Goal: Information Seeking & Learning: Learn about a topic

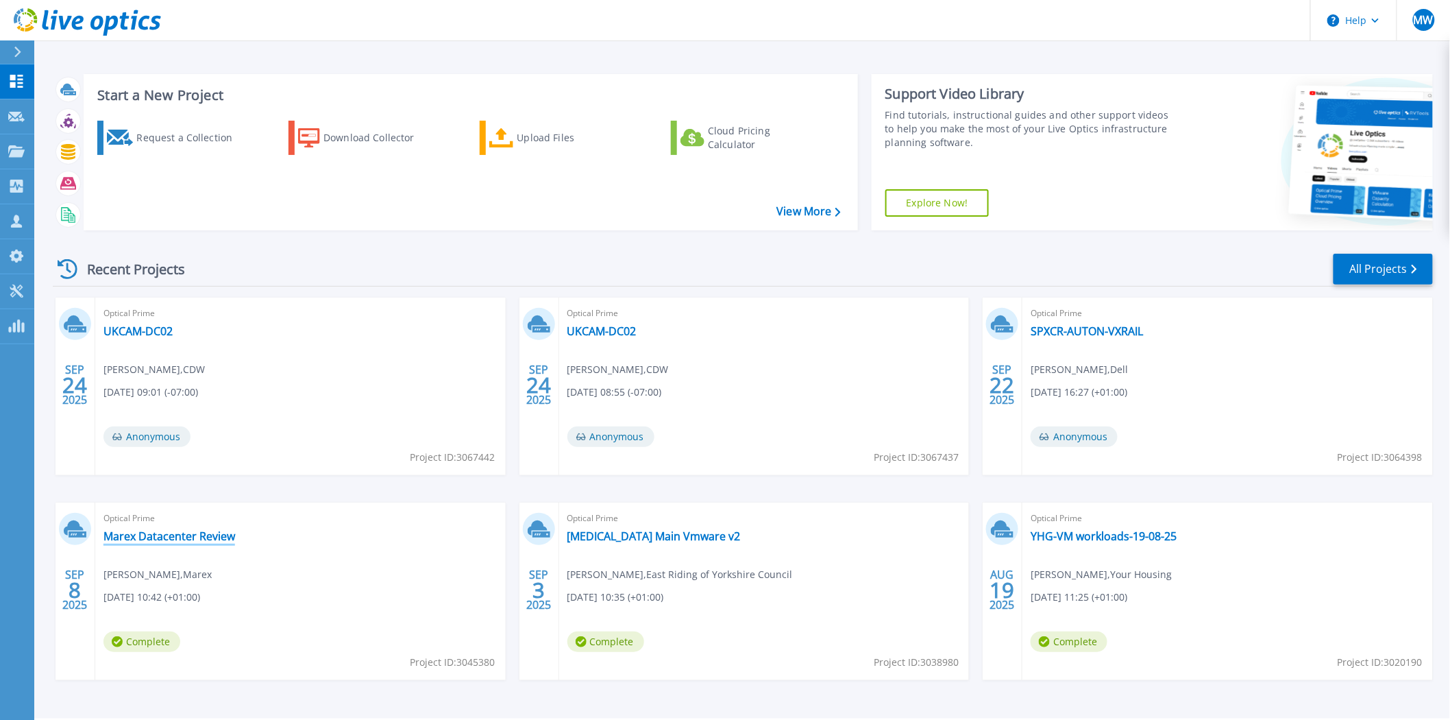
click at [218, 530] on link "Marex Datacenter Review" at bounding box center [169, 536] width 132 height 14
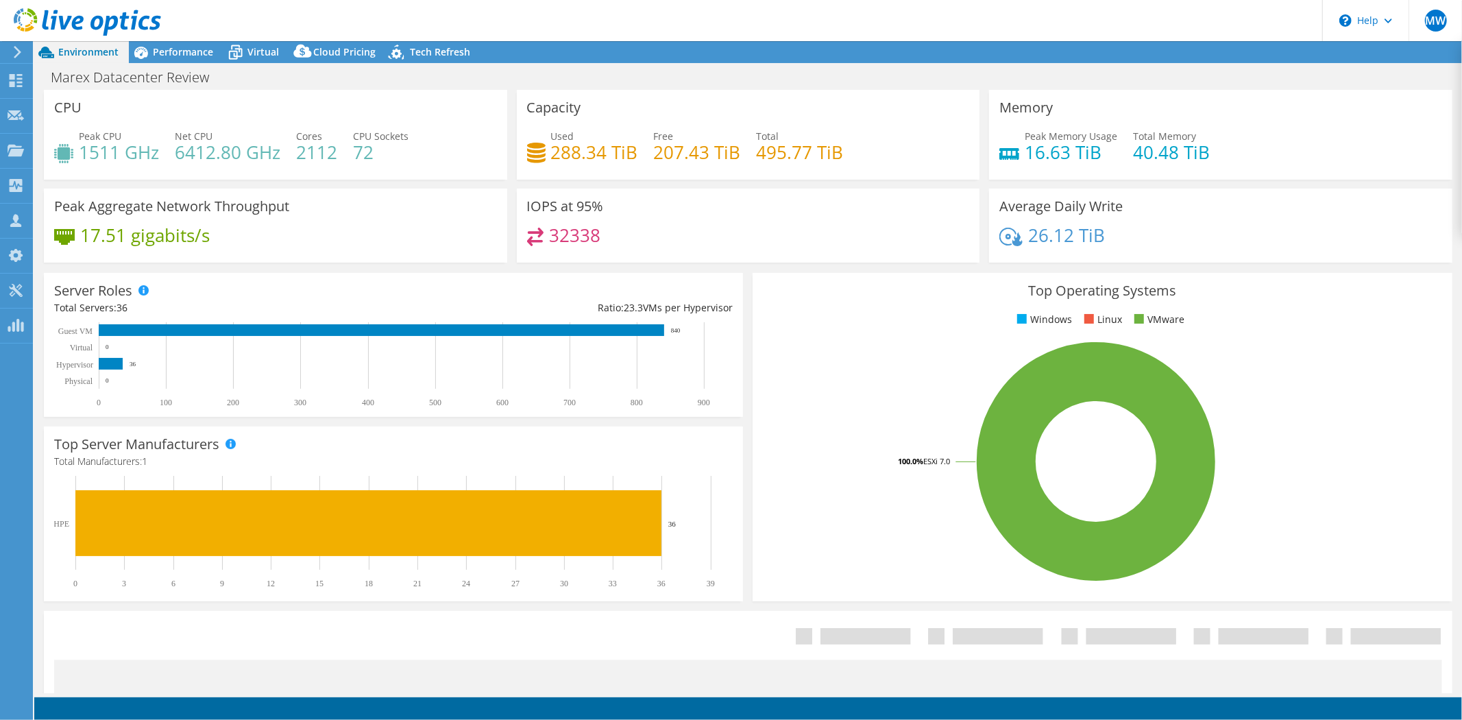
select select "EULondon"
select select "USD"
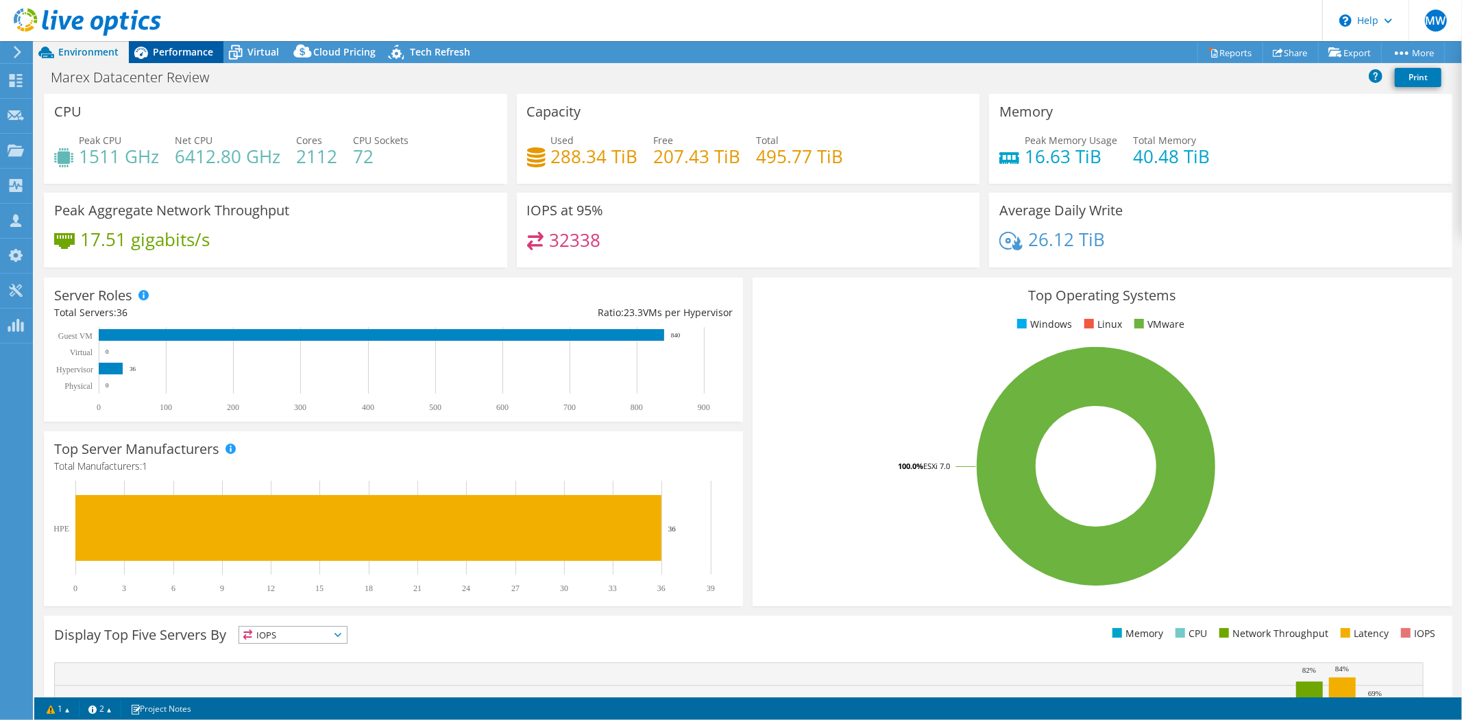
click at [167, 58] on span "Performance" at bounding box center [183, 51] width 60 height 13
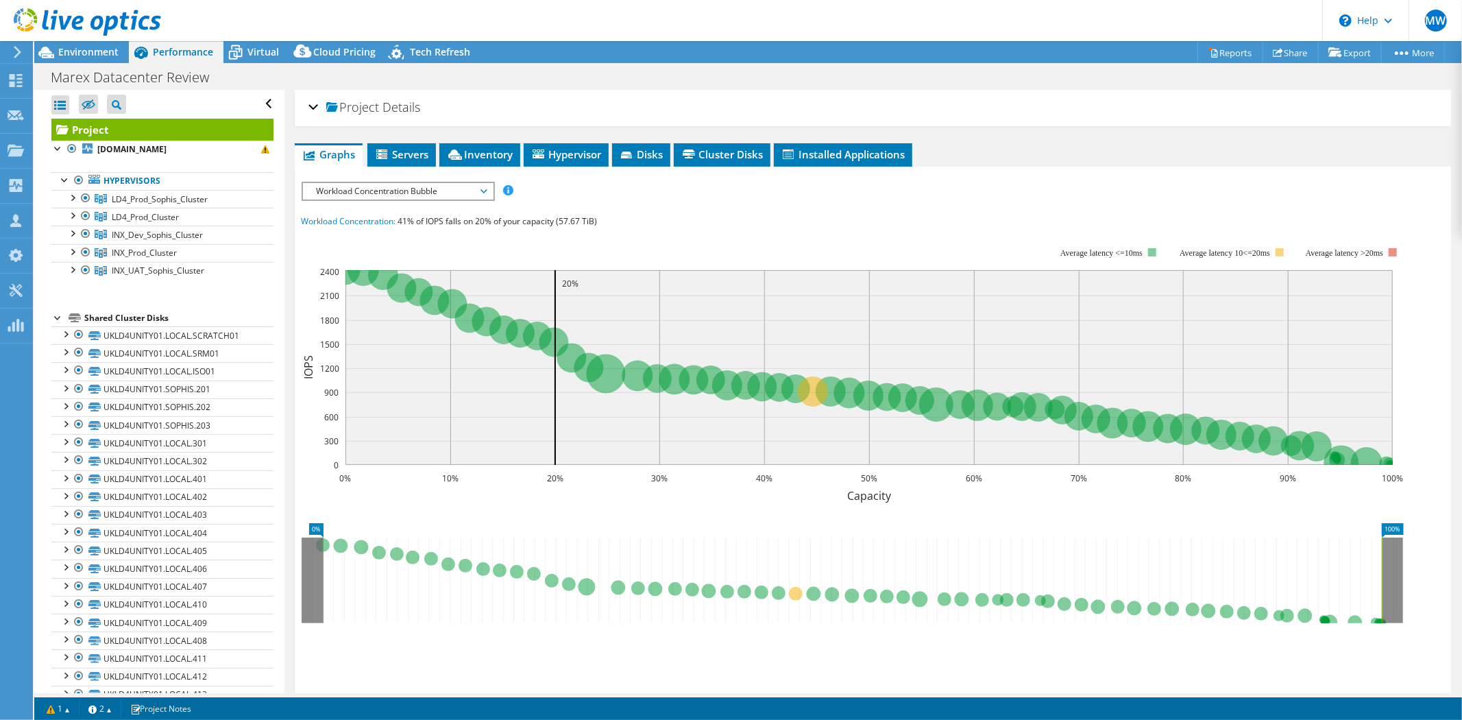
click at [101, 42] on div at bounding box center [80, 23] width 161 height 46
click at [100, 51] on span "Environment" at bounding box center [88, 51] width 60 height 13
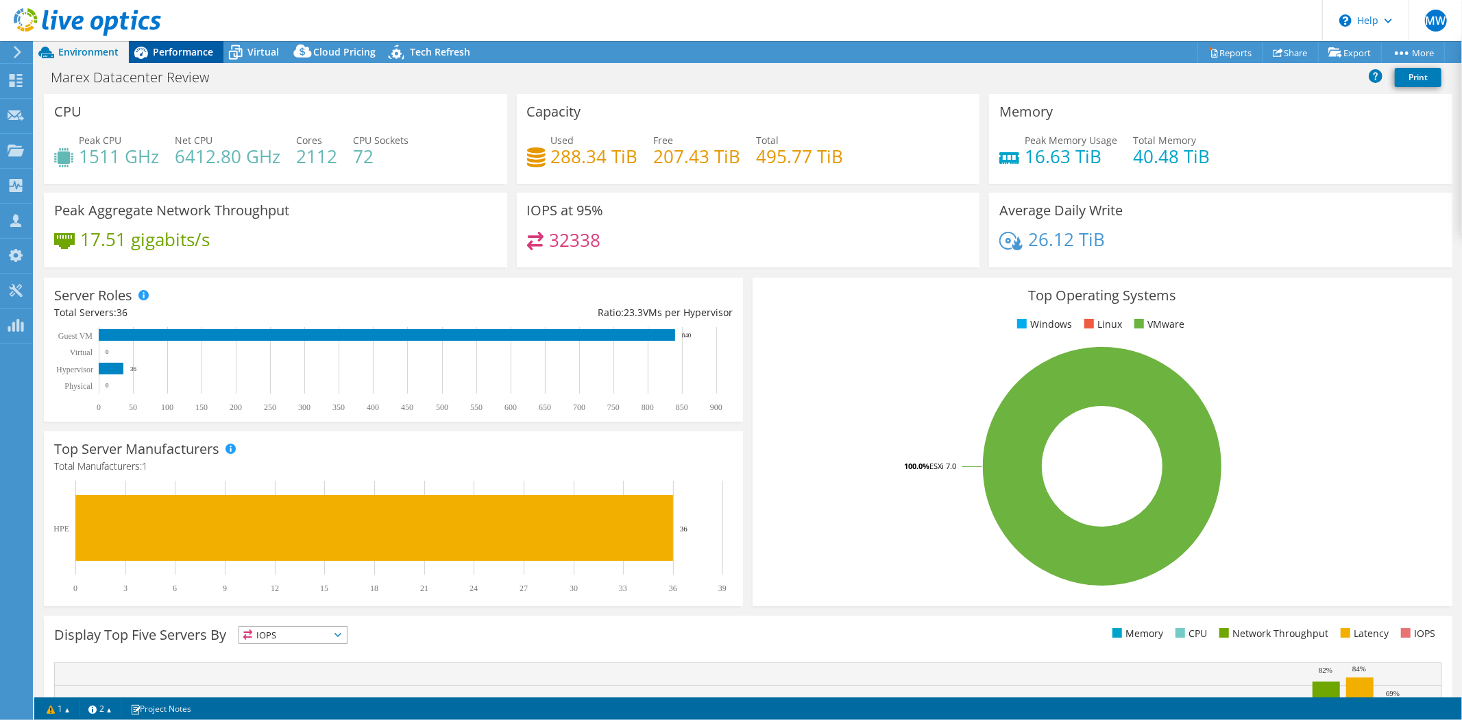
click at [182, 49] on span "Performance" at bounding box center [183, 51] width 60 height 13
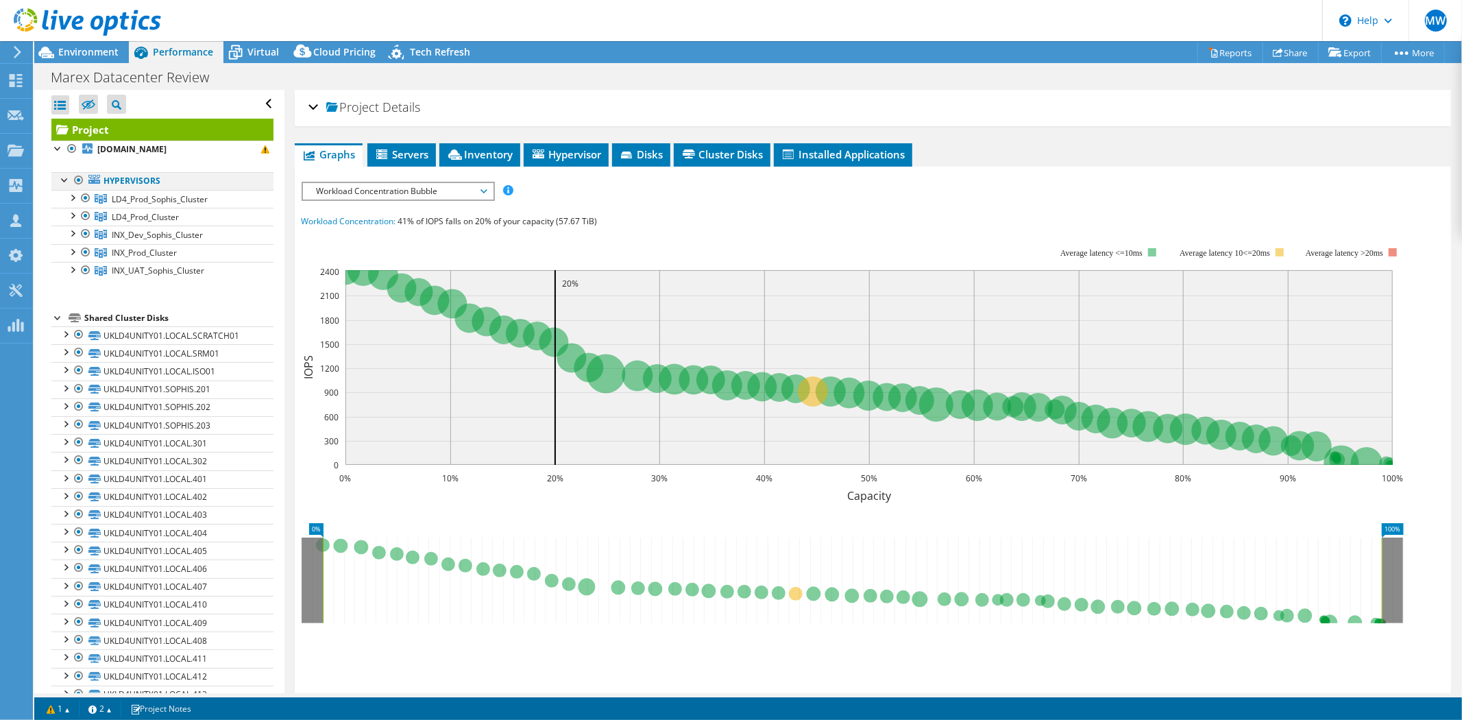
click at [82, 184] on div at bounding box center [79, 180] width 14 height 16
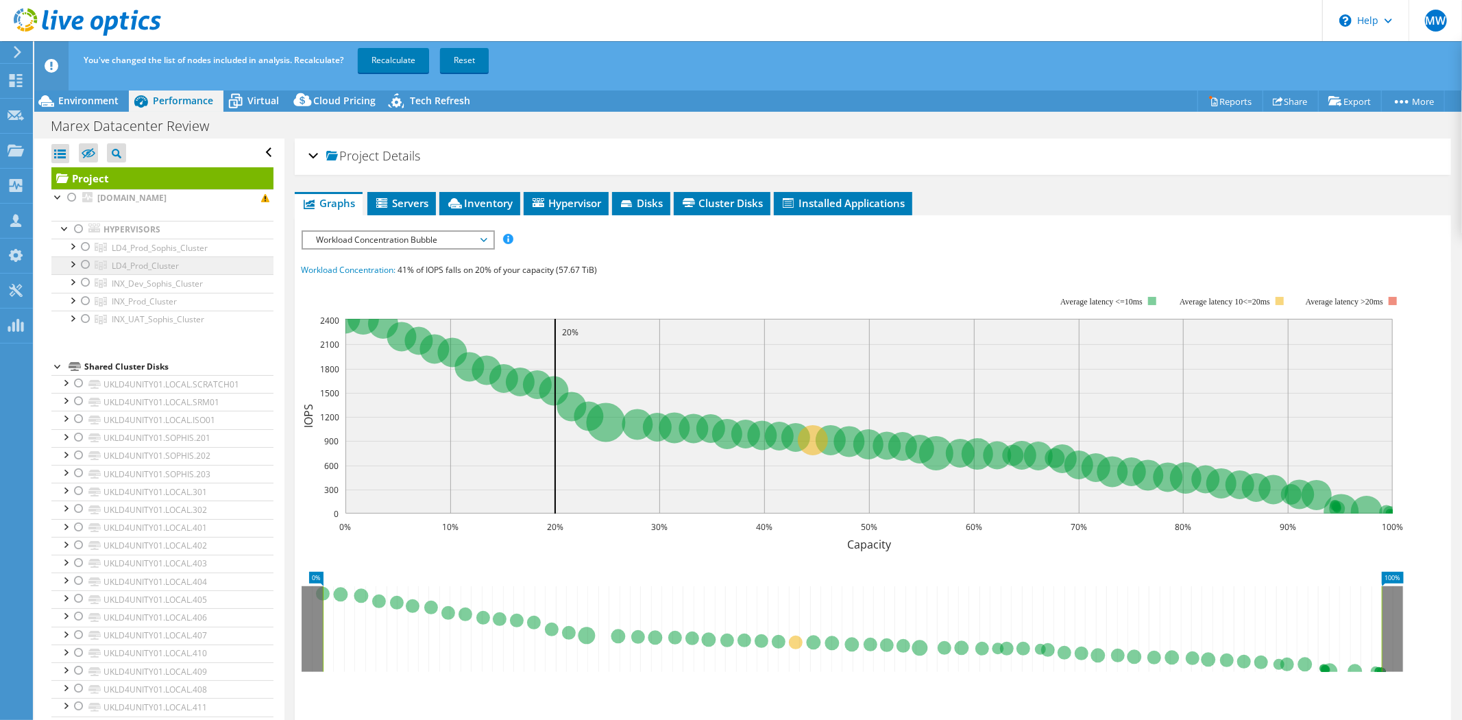
click at [93, 265] on link "LD4_Prod_Cluster" at bounding box center [162, 265] width 222 height 18
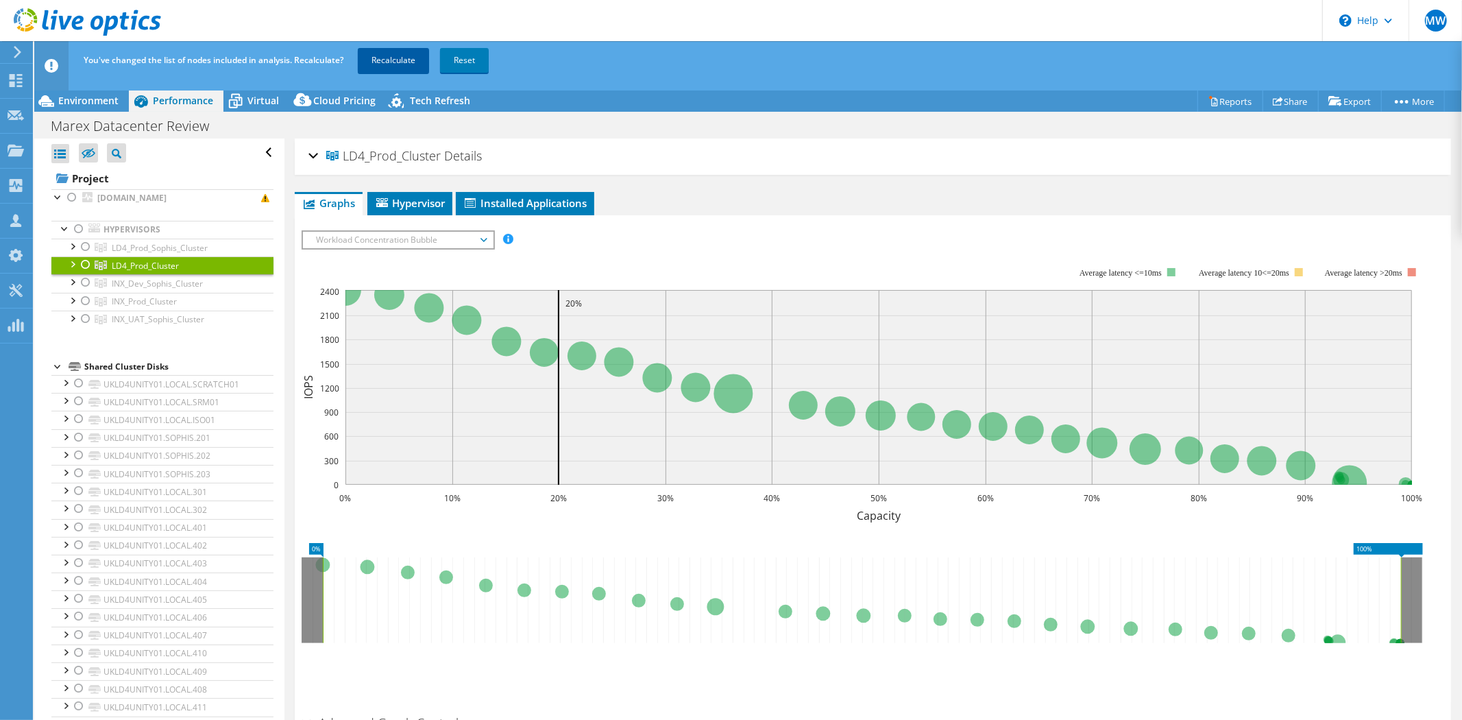
click at [408, 64] on link "Recalculate" at bounding box center [393, 60] width 71 height 25
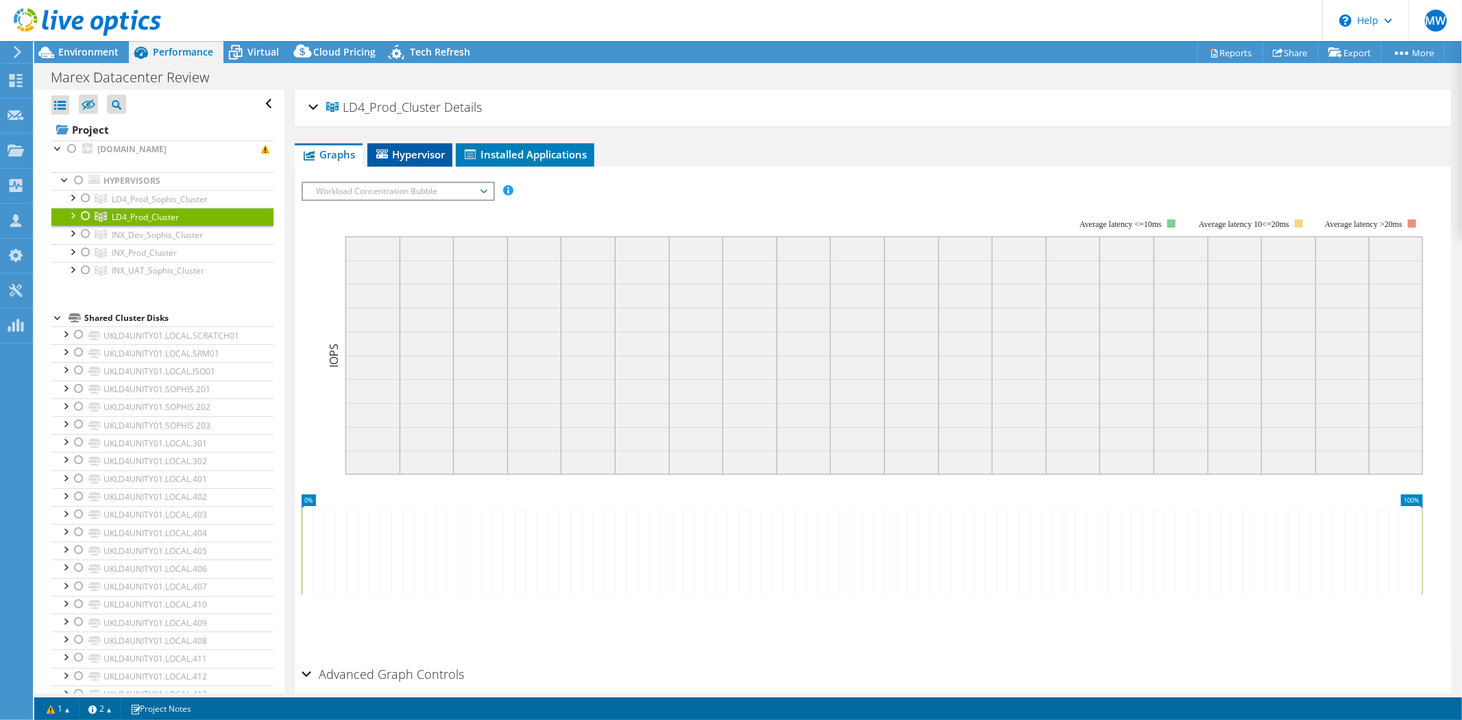
radio input "false"
radio input "true"
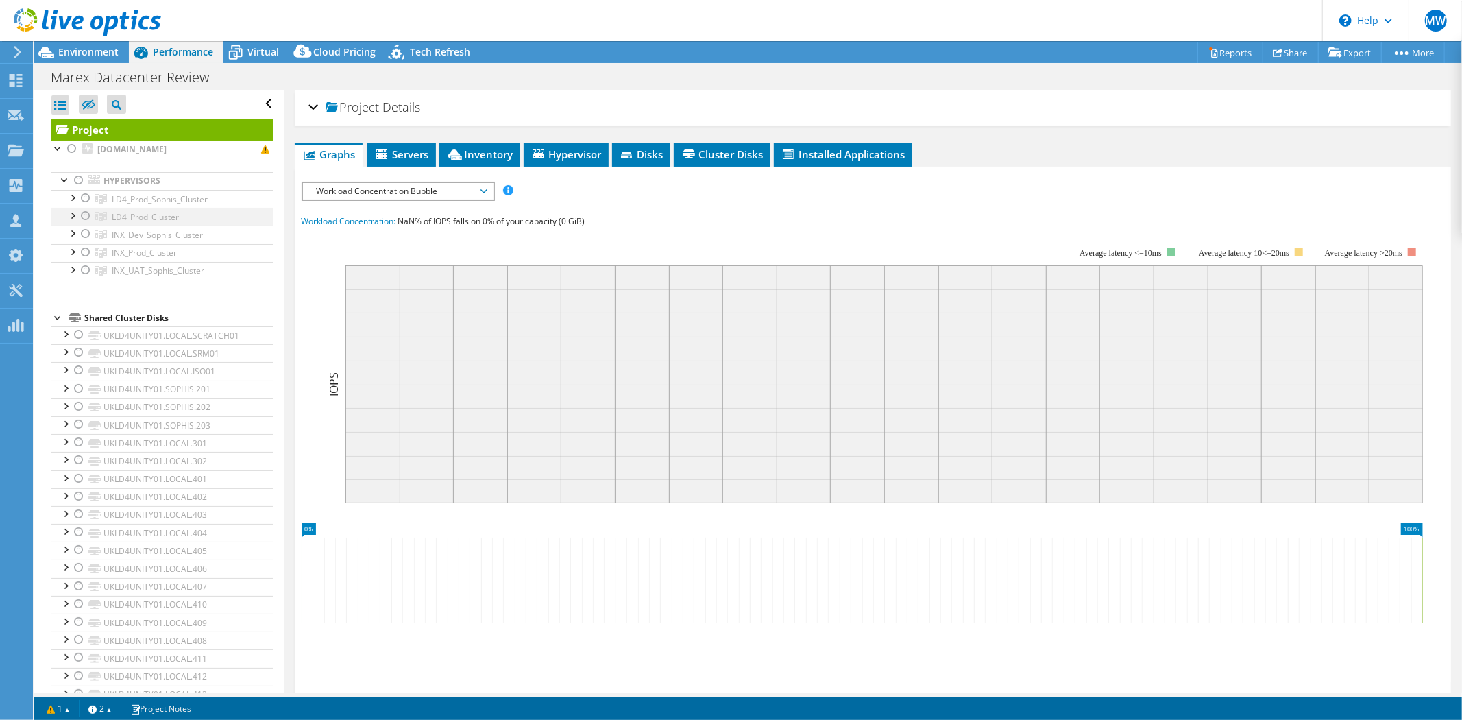
click at [85, 217] on div at bounding box center [86, 216] width 14 height 16
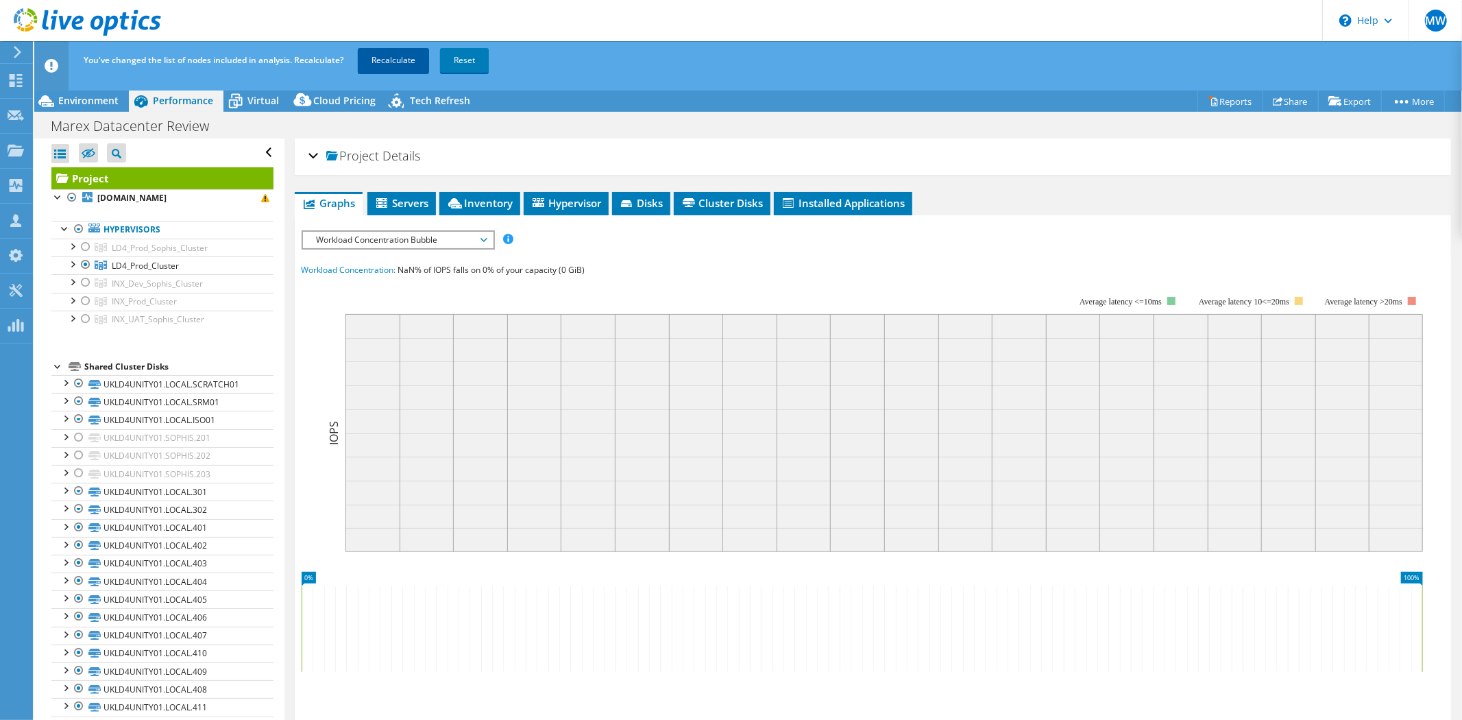
click at [407, 53] on link "Recalculate" at bounding box center [393, 60] width 71 height 25
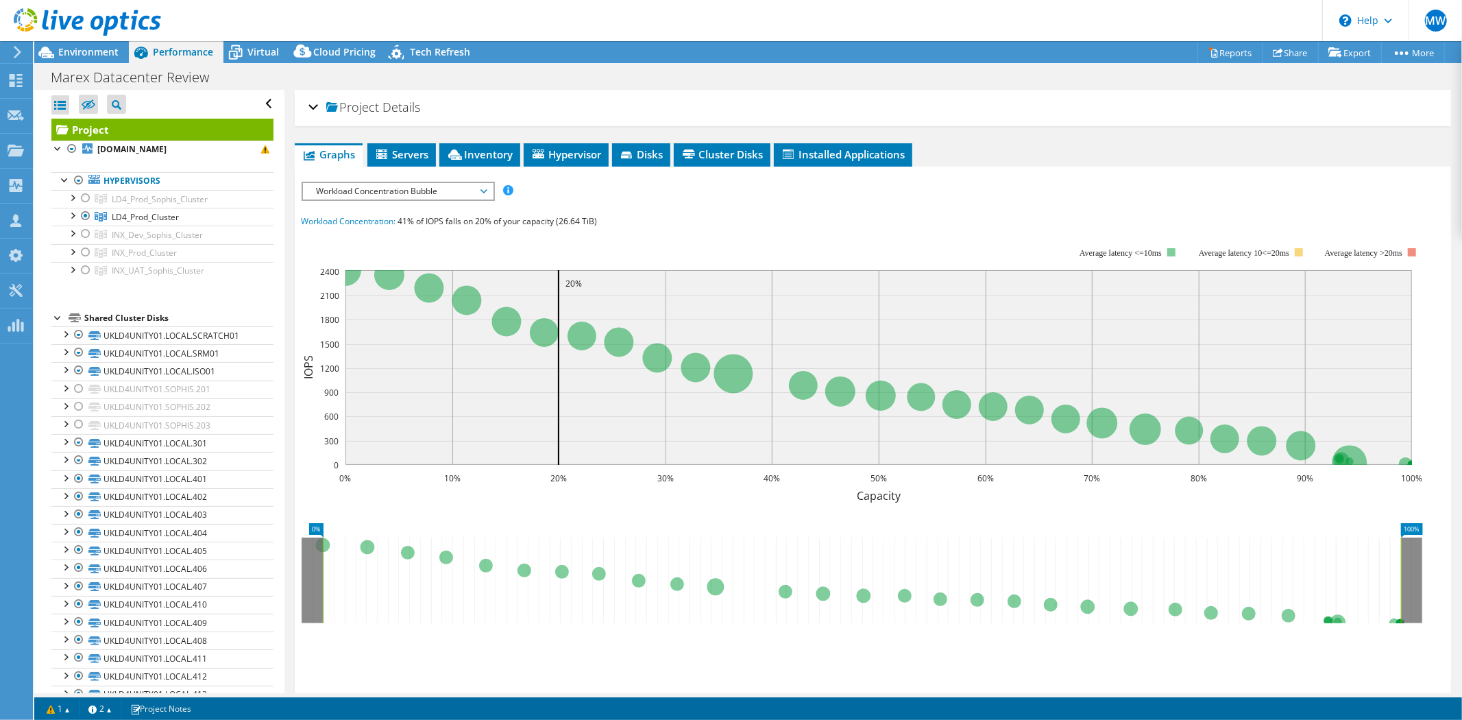
radio input "true"
radio input "false"
click at [93, 58] on span "Environment" at bounding box center [88, 51] width 60 height 13
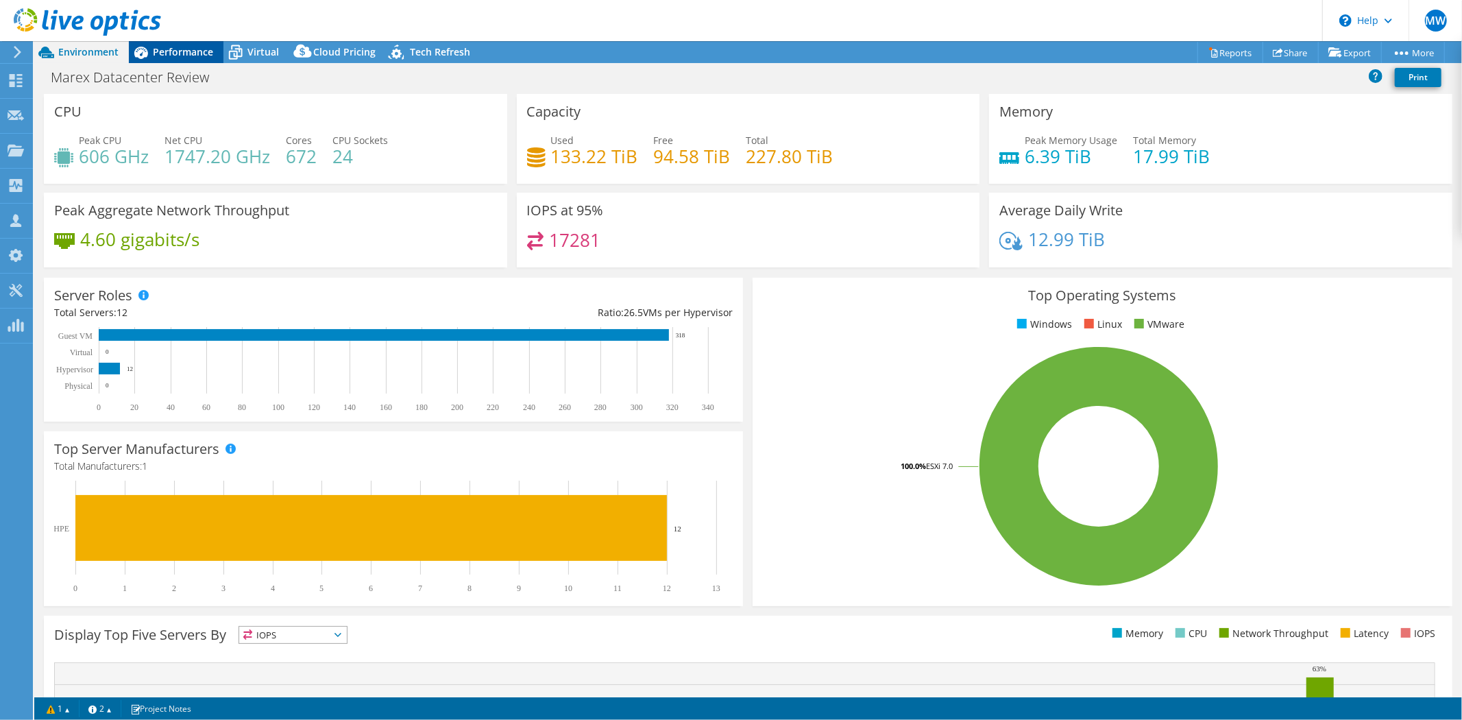
click at [185, 52] on span "Performance" at bounding box center [183, 51] width 60 height 13
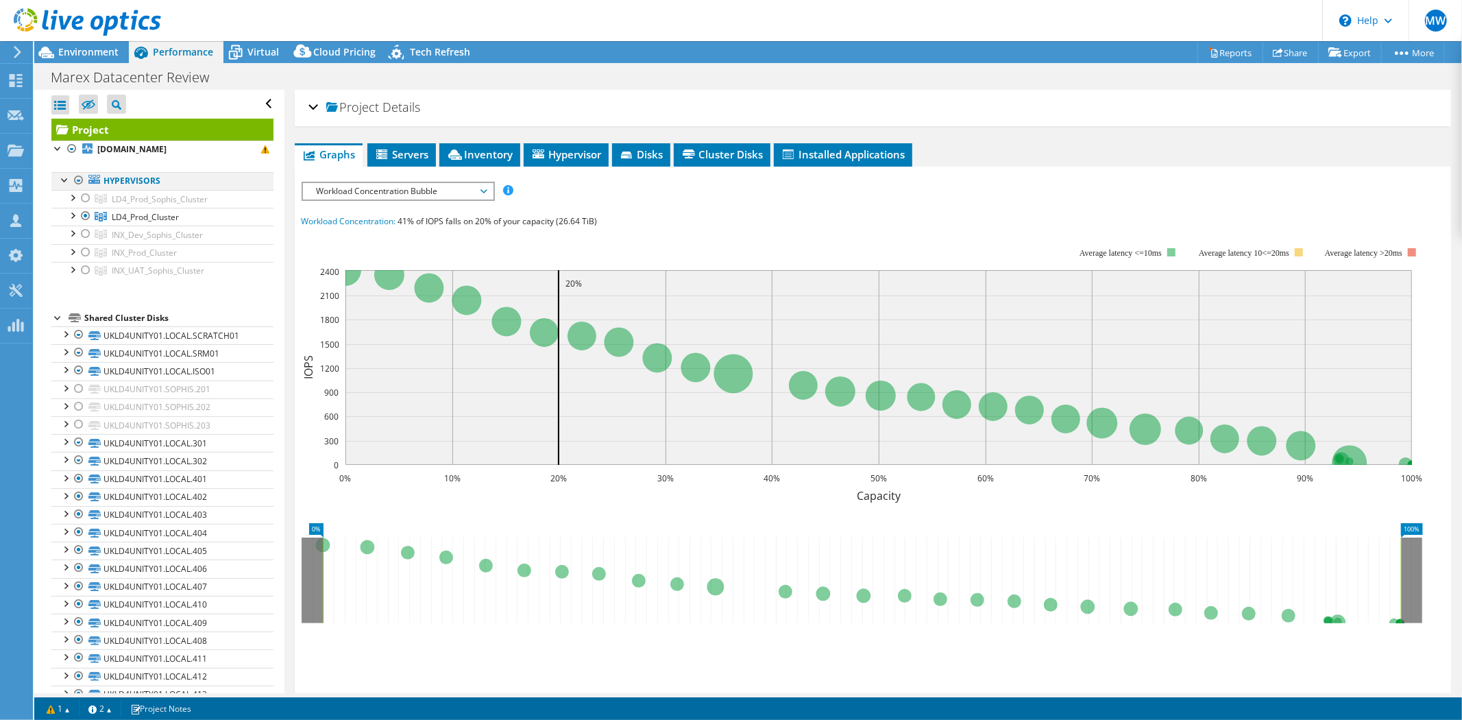
click at [79, 182] on div at bounding box center [79, 180] width 14 height 16
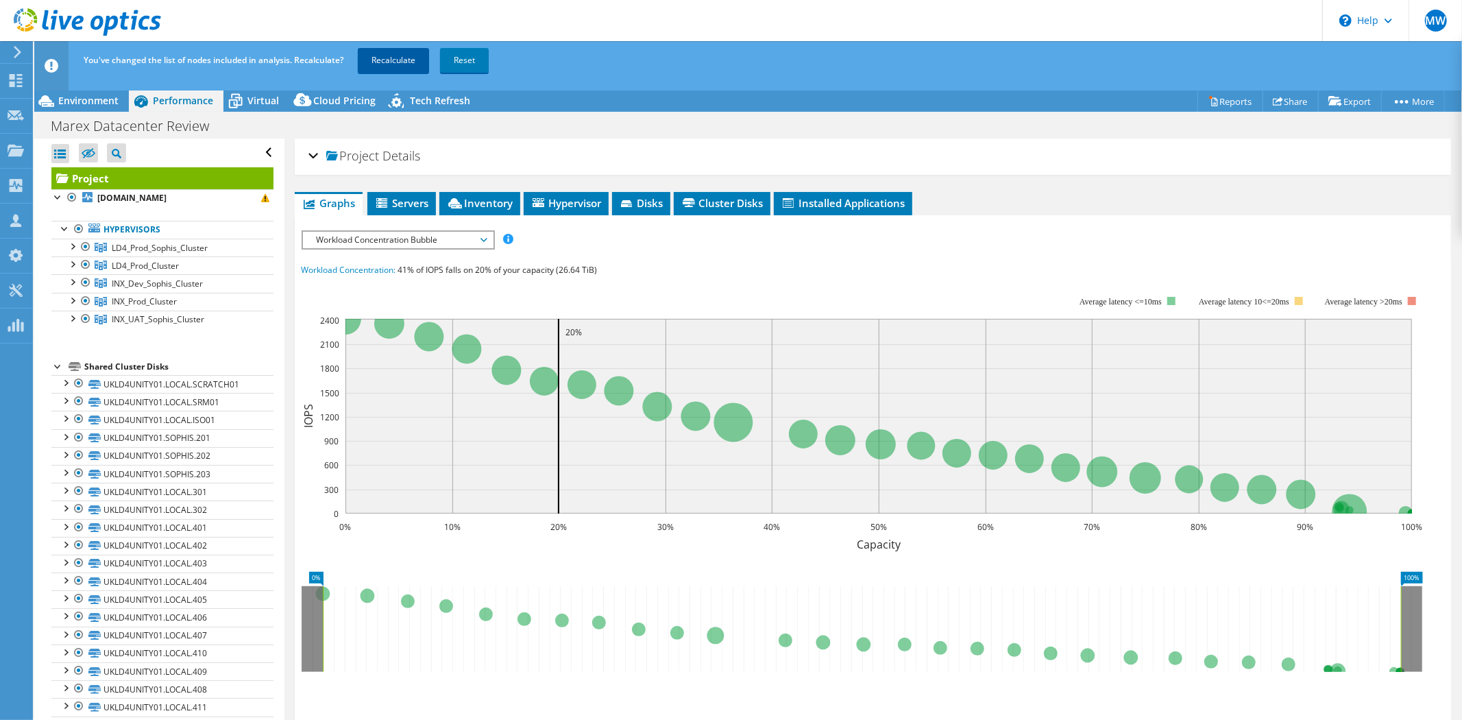
click at [384, 62] on link "Recalculate" at bounding box center [393, 60] width 71 height 25
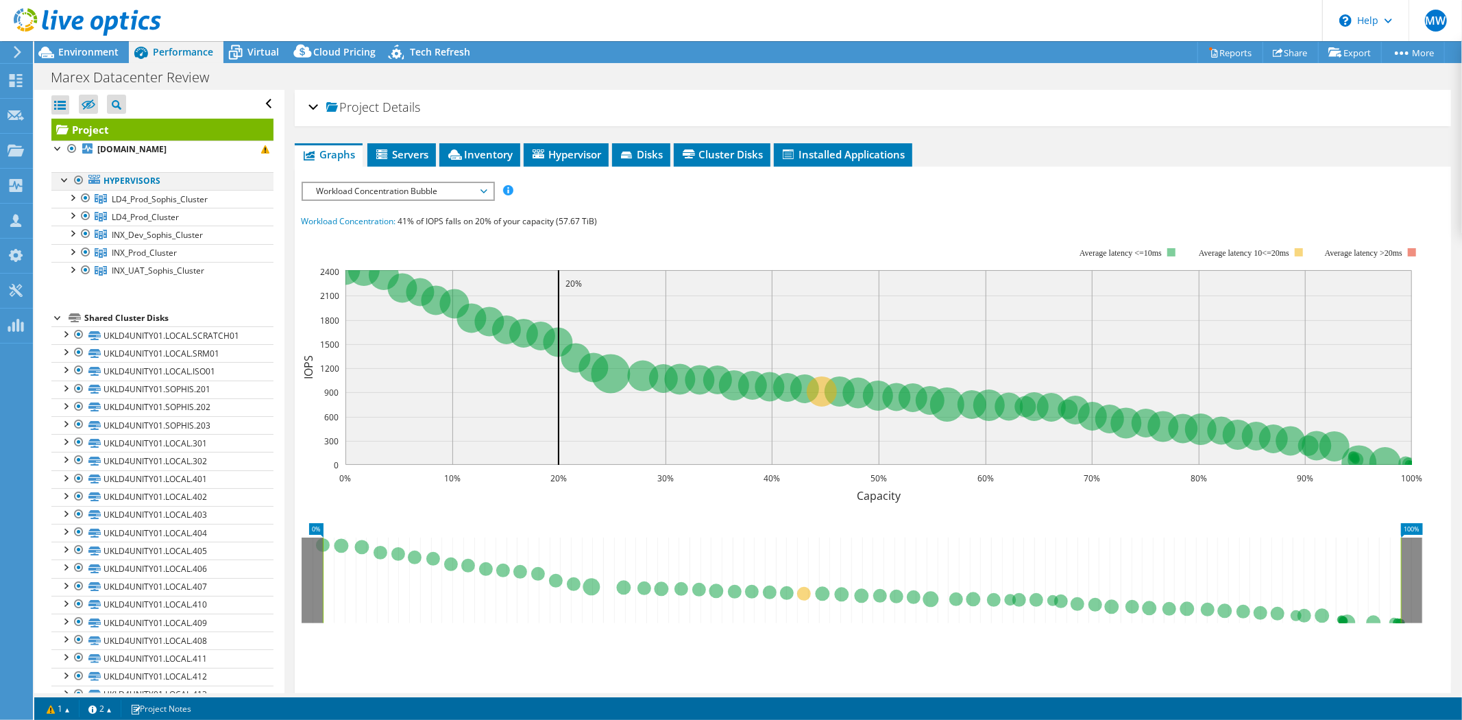
click at [62, 180] on div at bounding box center [65, 179] width 14 height 14
click at [66, 177] on div at bounding box center [65, 179] width 14 height 14
click at [75, 179] on div at bounding box center [79, 180] width 14 height 16
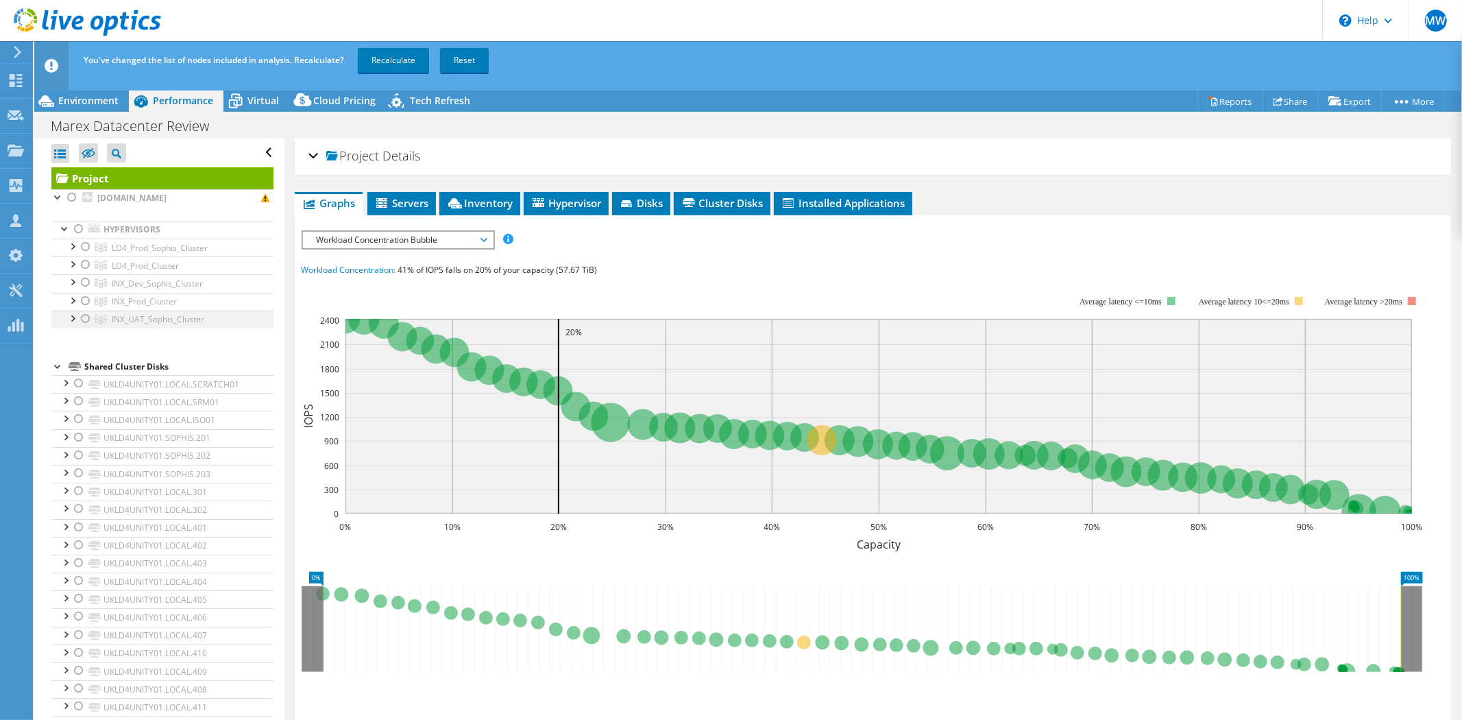
click at [90, 322] on div at bounding box center [86, 318] width 14 height 16
click at [87, 304] on div at bounding box center [86, 301] width 14 height 16
click at [86, 290] on div at bounding box center [86, 282] width 14 height 16
click at [391, 58] on link "Recalculate" at bounding box center [393, 60] width 71 height 25
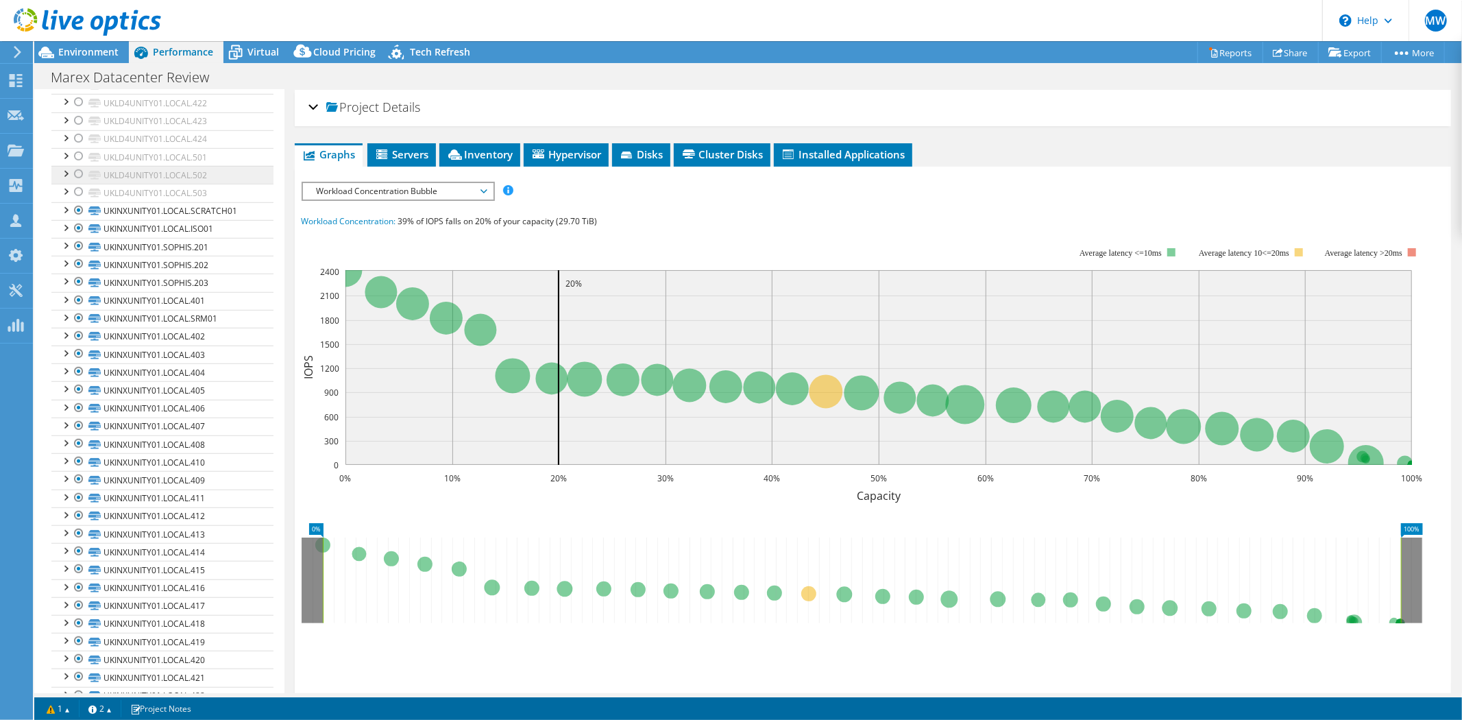
scroll to position [912, 0]
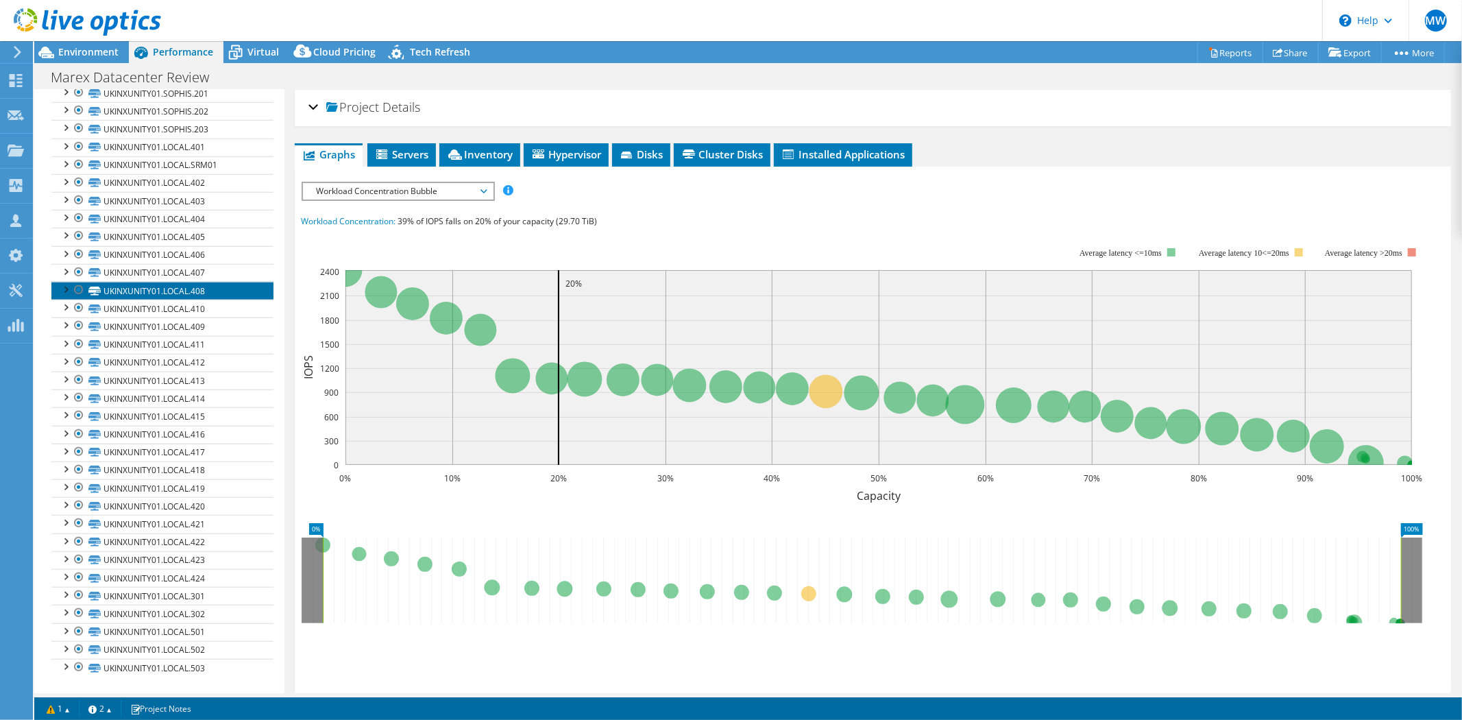
click at [180, 293] on link "UKINXUNITY01.LOCAL.408" at bounding box center [162, 291] width 222 height 18
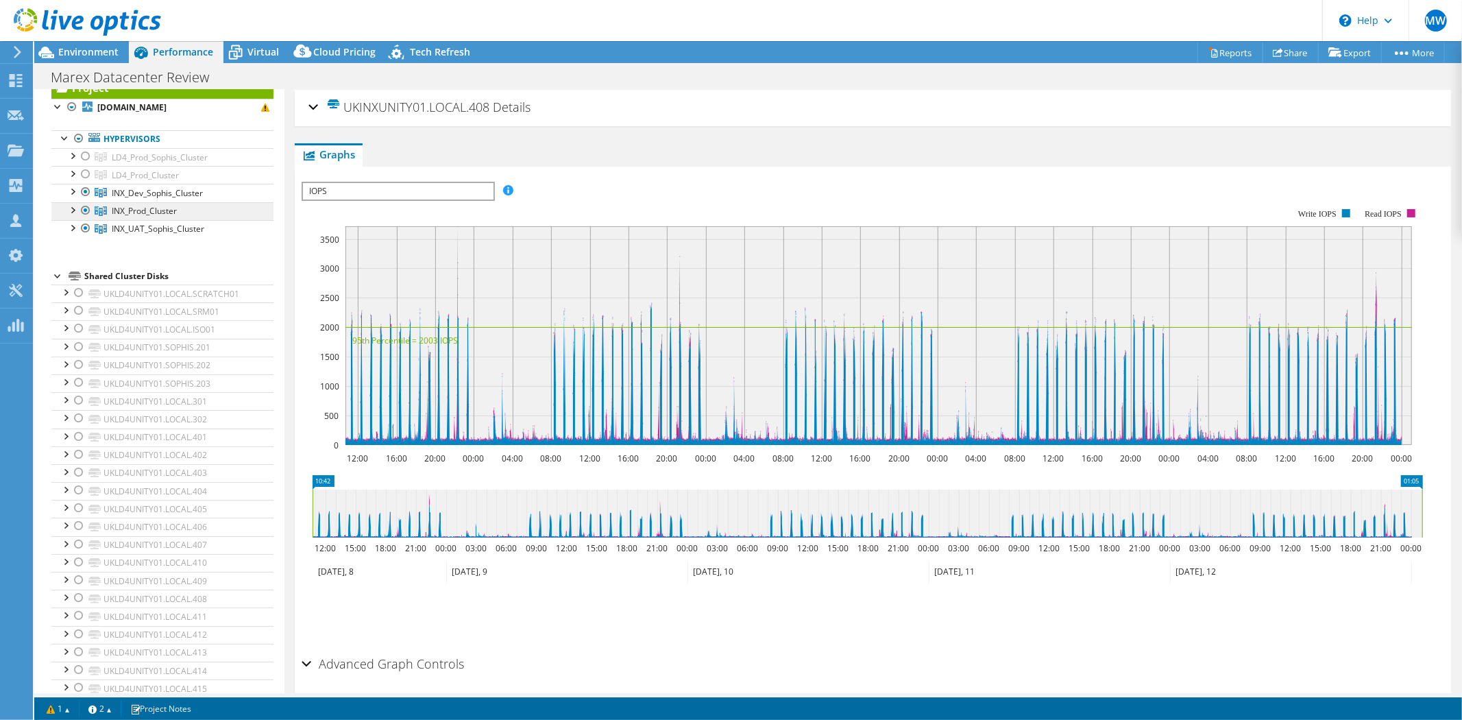
scroll to position [0, 0]
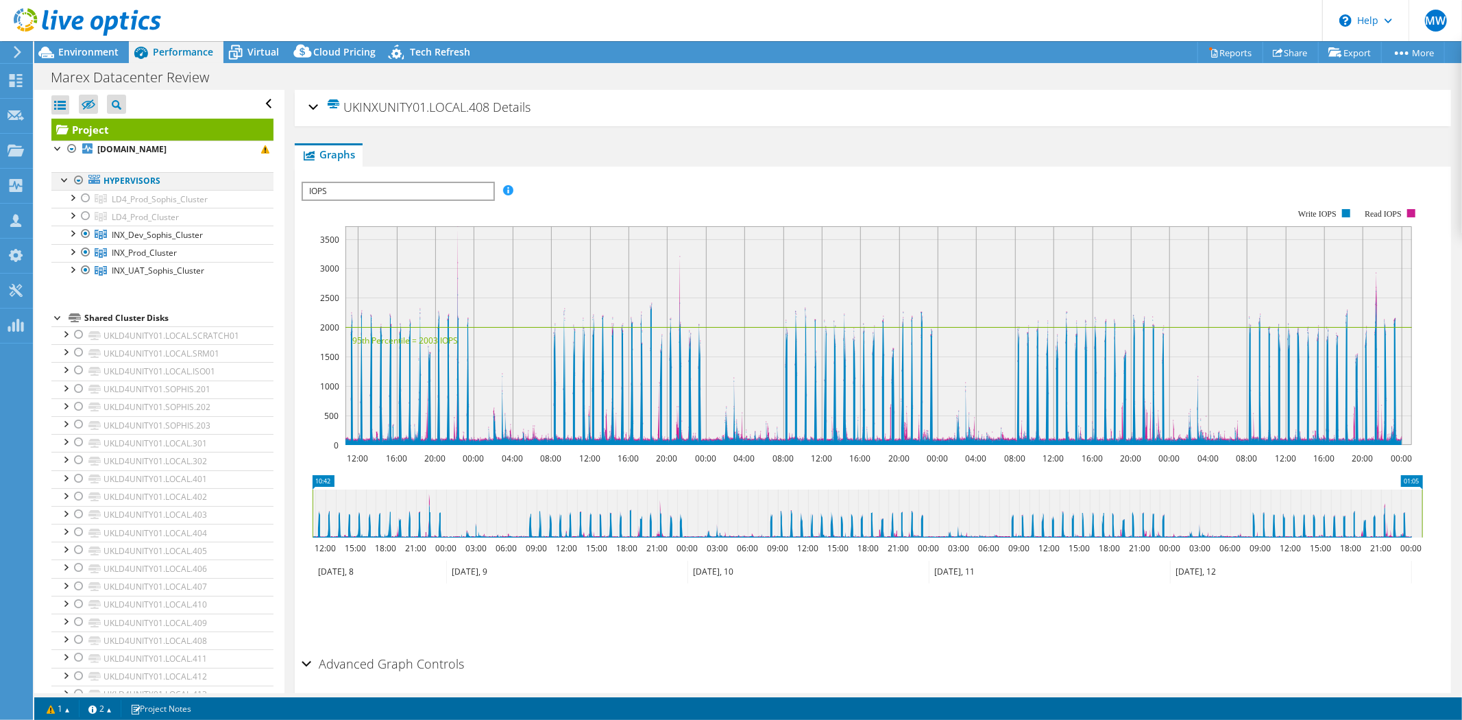
click at [79, 182] on div at bounding box center [79, 180] width 14 height 16
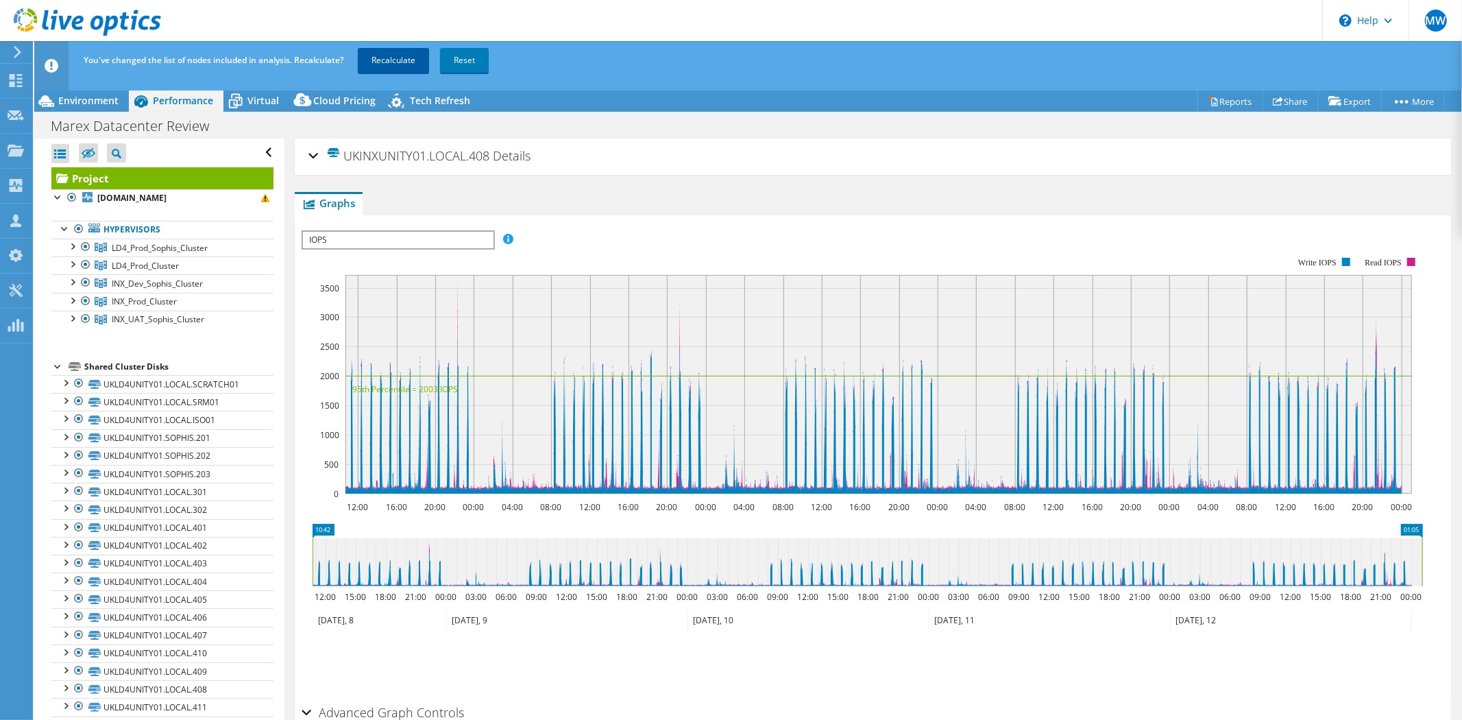
click at [389, 60] on link "Recalculate" at bounding box center [393, 60] width 71 height 25
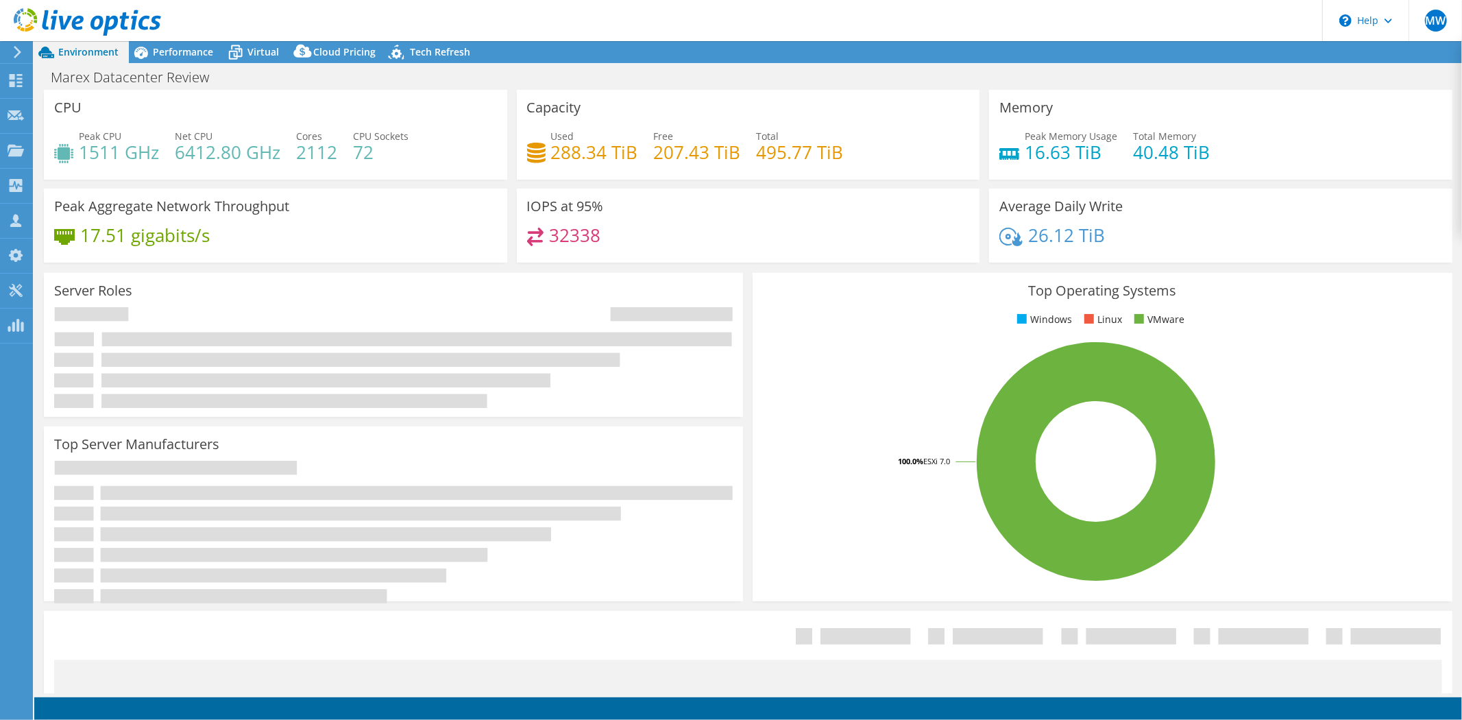
select select "EULondon"
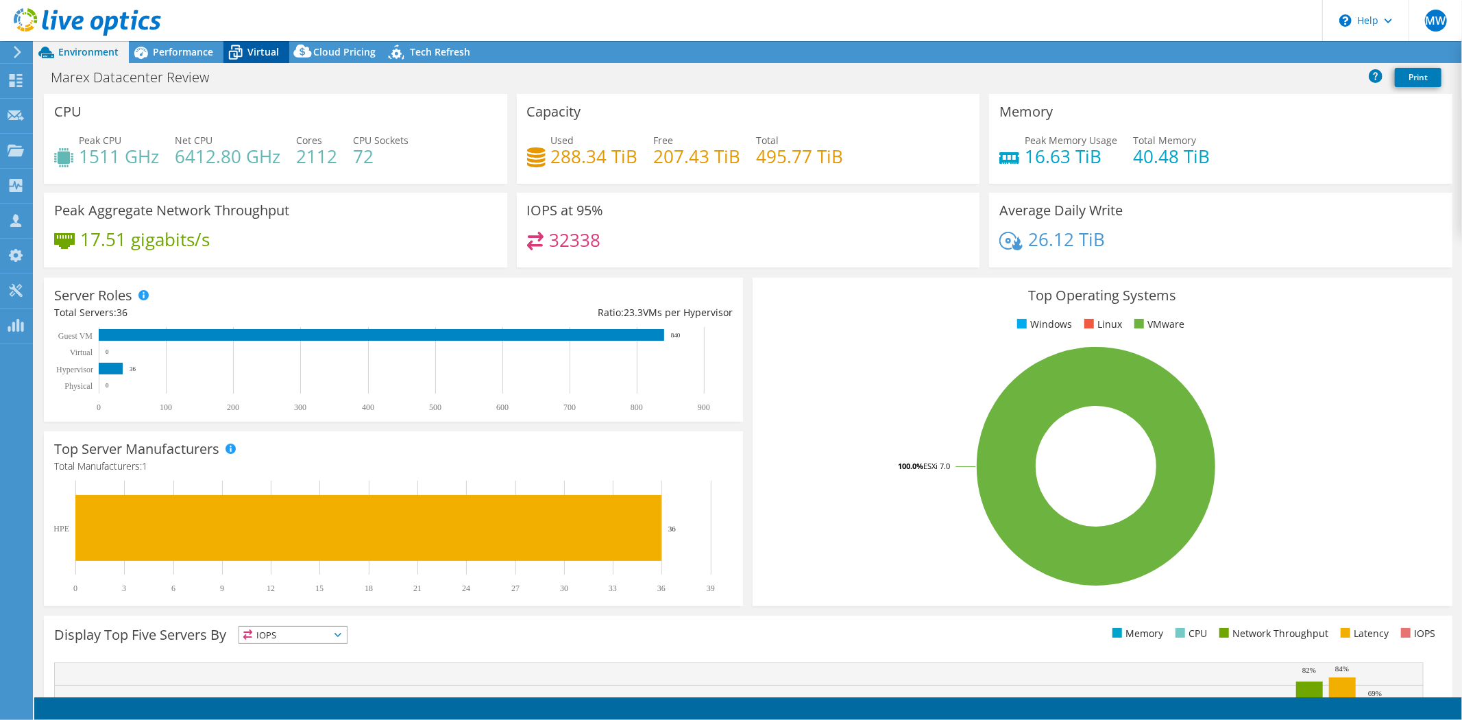
select select "EULondon"
select select "USD"
click at [201, 52] on span "Performance" at bounding box center [183, 51] width 60 height 13
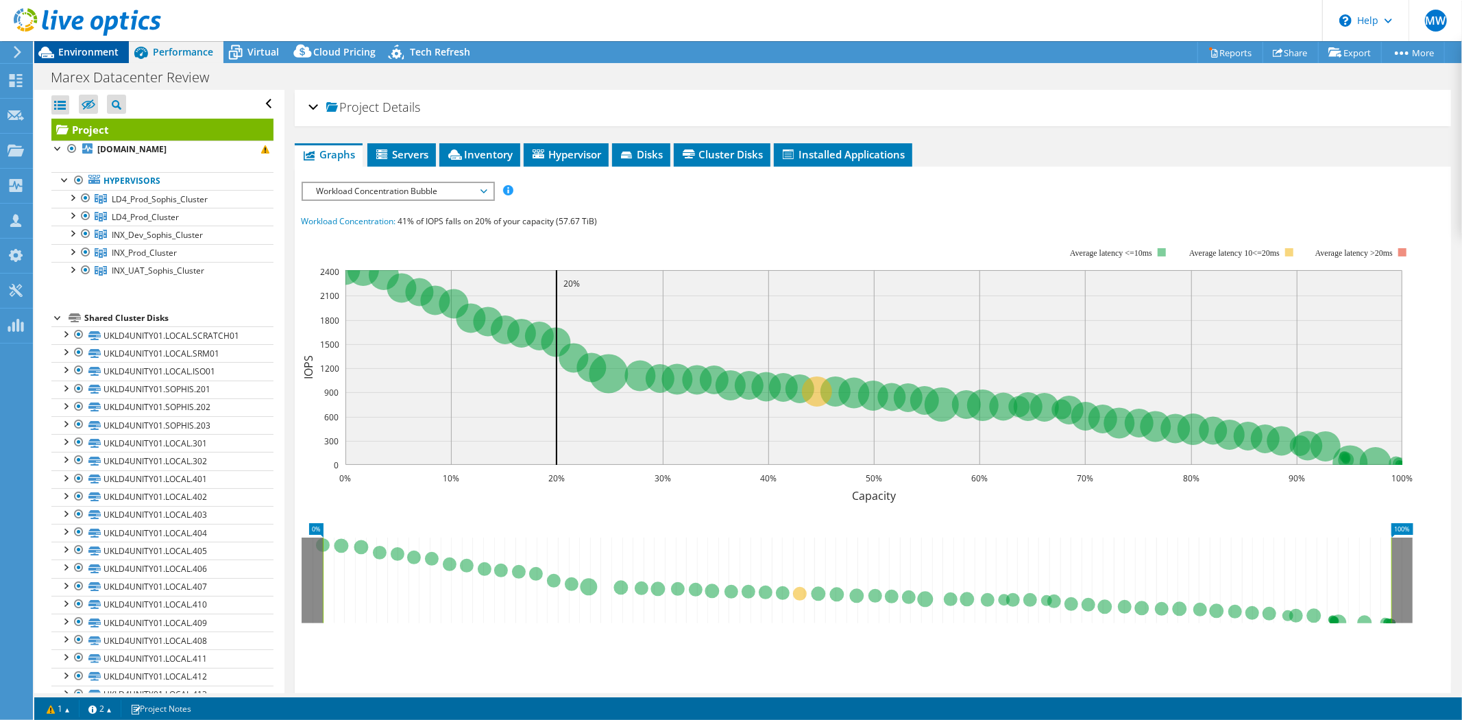
click at [87, 60] on div "Environment" at bounding box center [81, 52] width 95 height 22
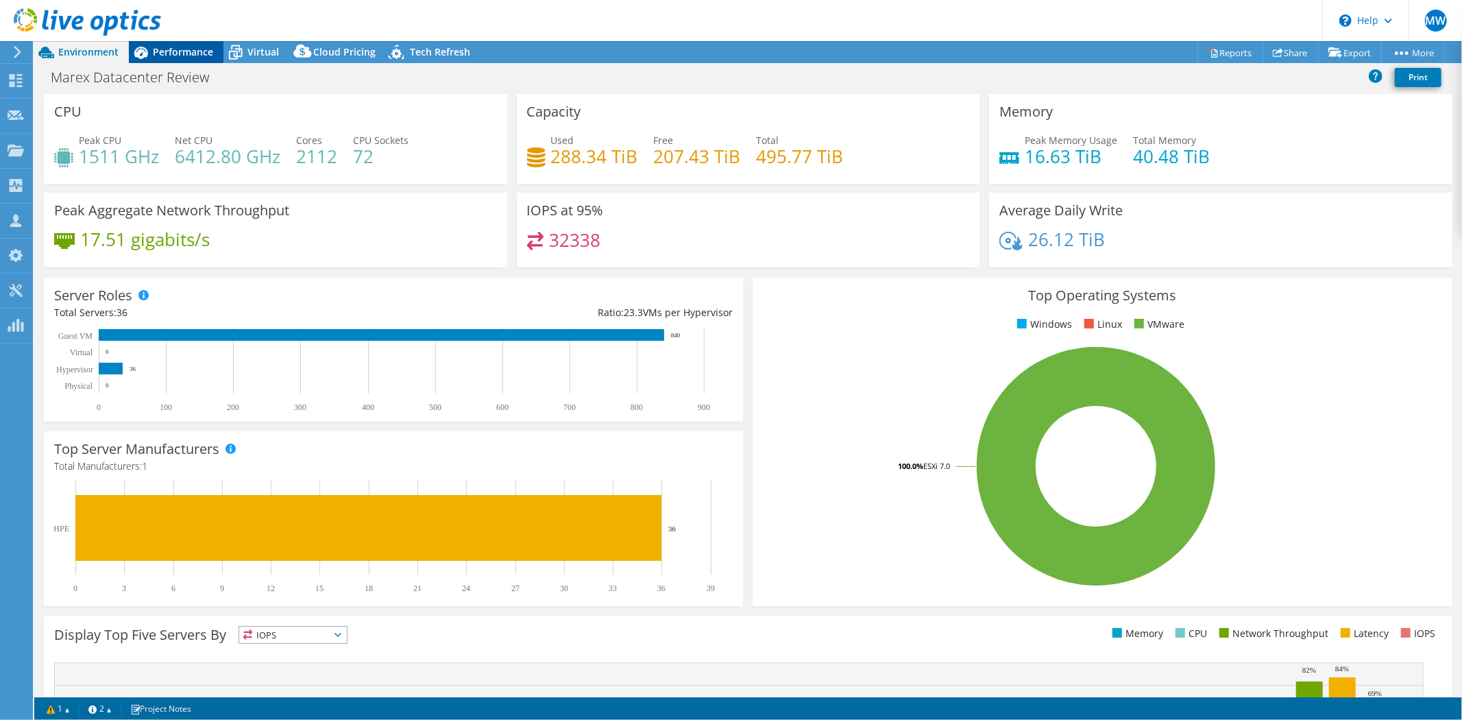
click at [190, 52] on span "Performance" at bounding box center [183, 51] width 60 height 13
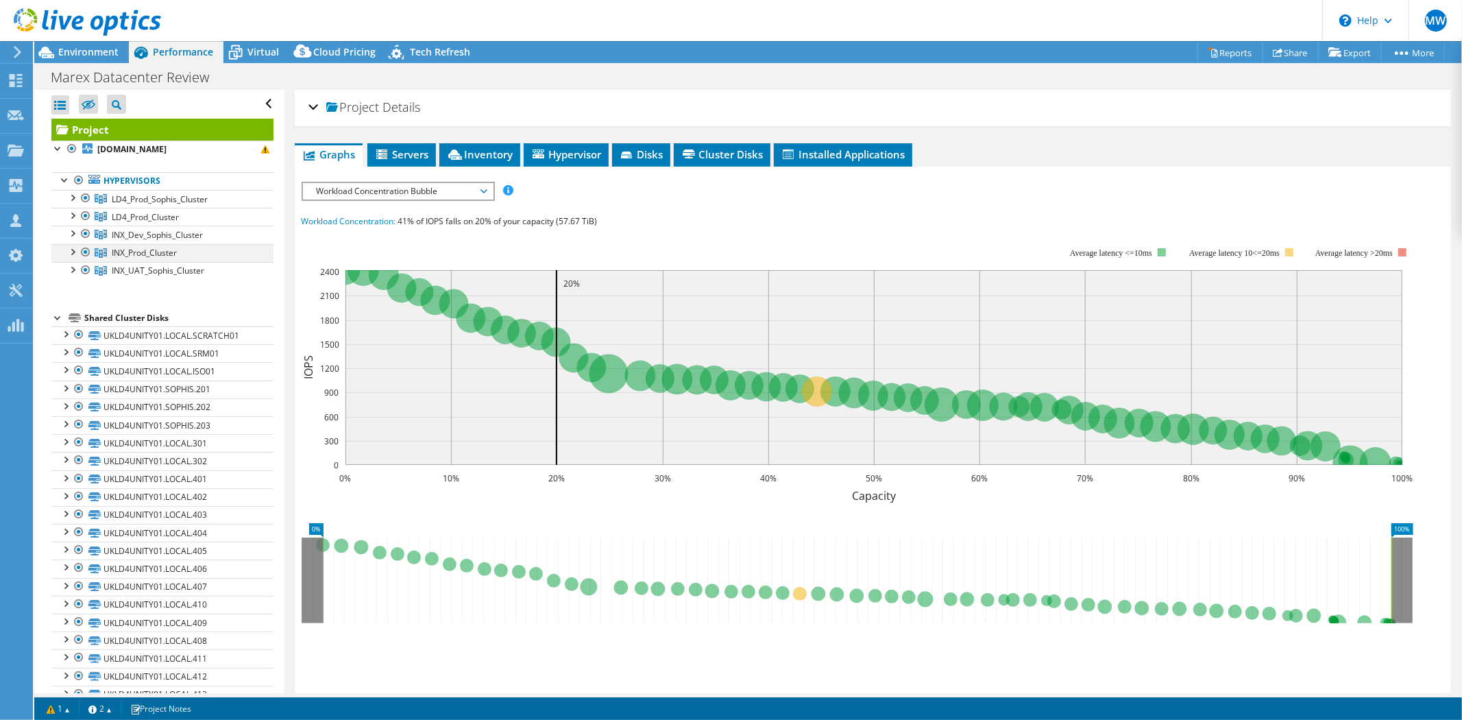
drag, startPoint x: 84, startPoint y: 230, endPoint x: 81, endPoint y: 245, distance: 16.0
click at [84, 230] on div at bounding box center [86, 233] width 14 height 16
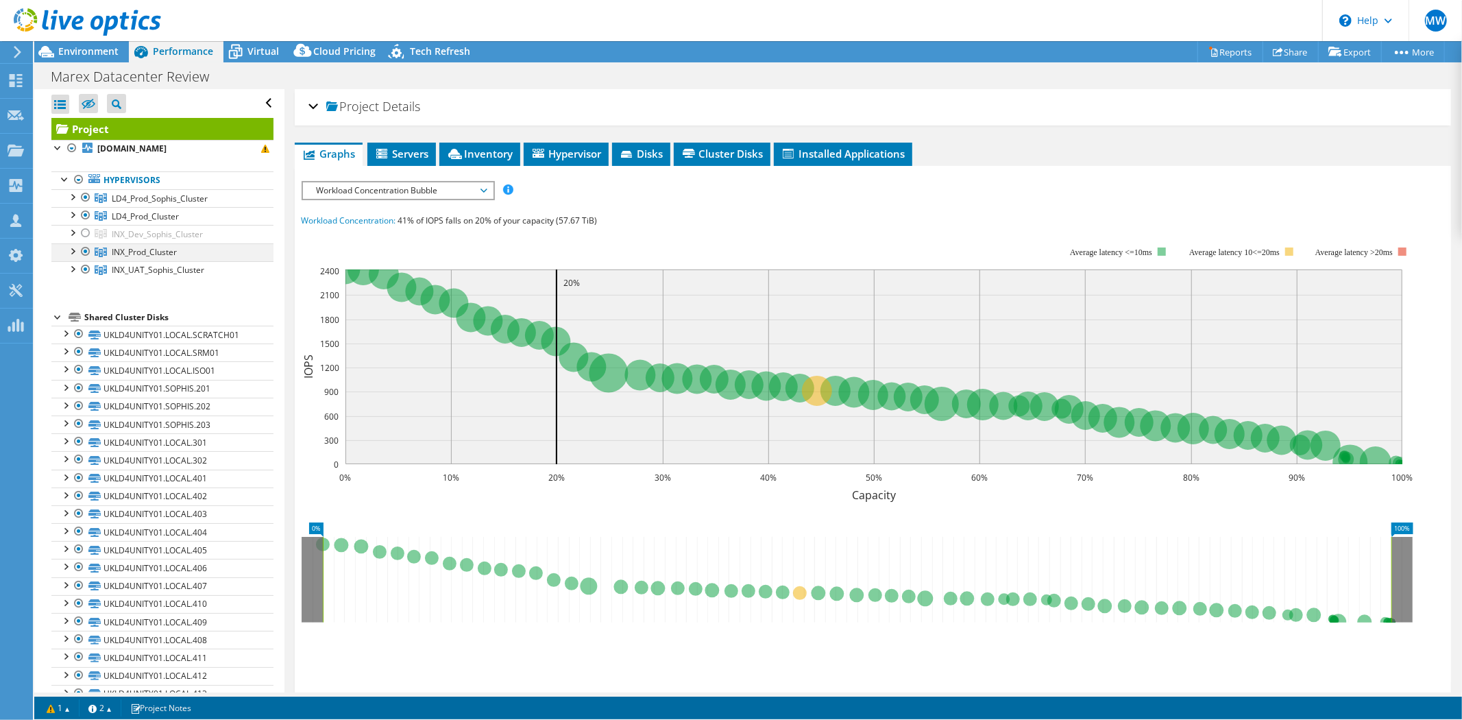
click at [81, 254] on ul "LD4_Prod_Sophis_Cluster [DOMAIN_NAME] UKLD4UNITY01.LOCAL.SCRATCH01" at bounding box center [162, 234] width 222 height 90
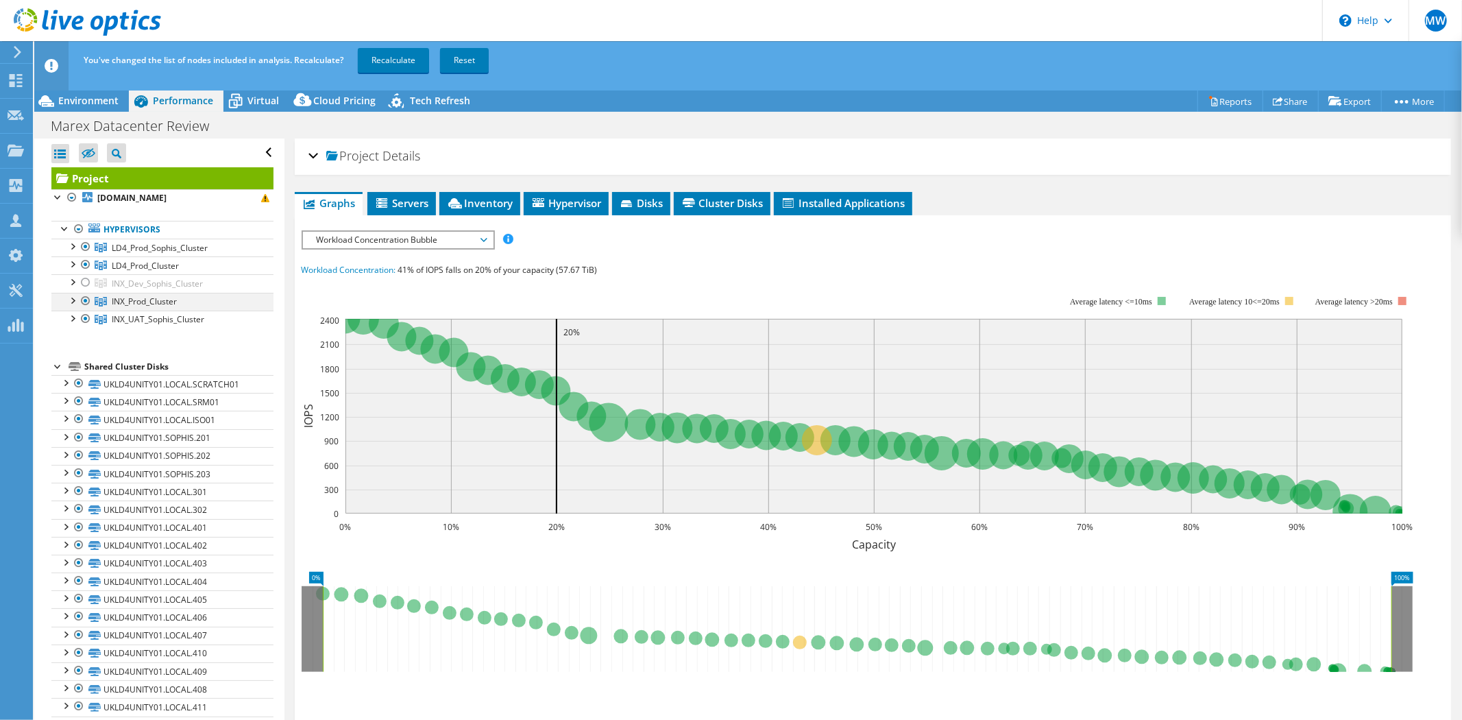
click at [87, 305] on div at bounding box center [86, 301] width 14 height 16
click at [86, 314] on div at bounding box center [86, 318] width 14 height 16
click at [405, 62] on link "Recalculate" at bounding box center [393, 60] width 71 height 25
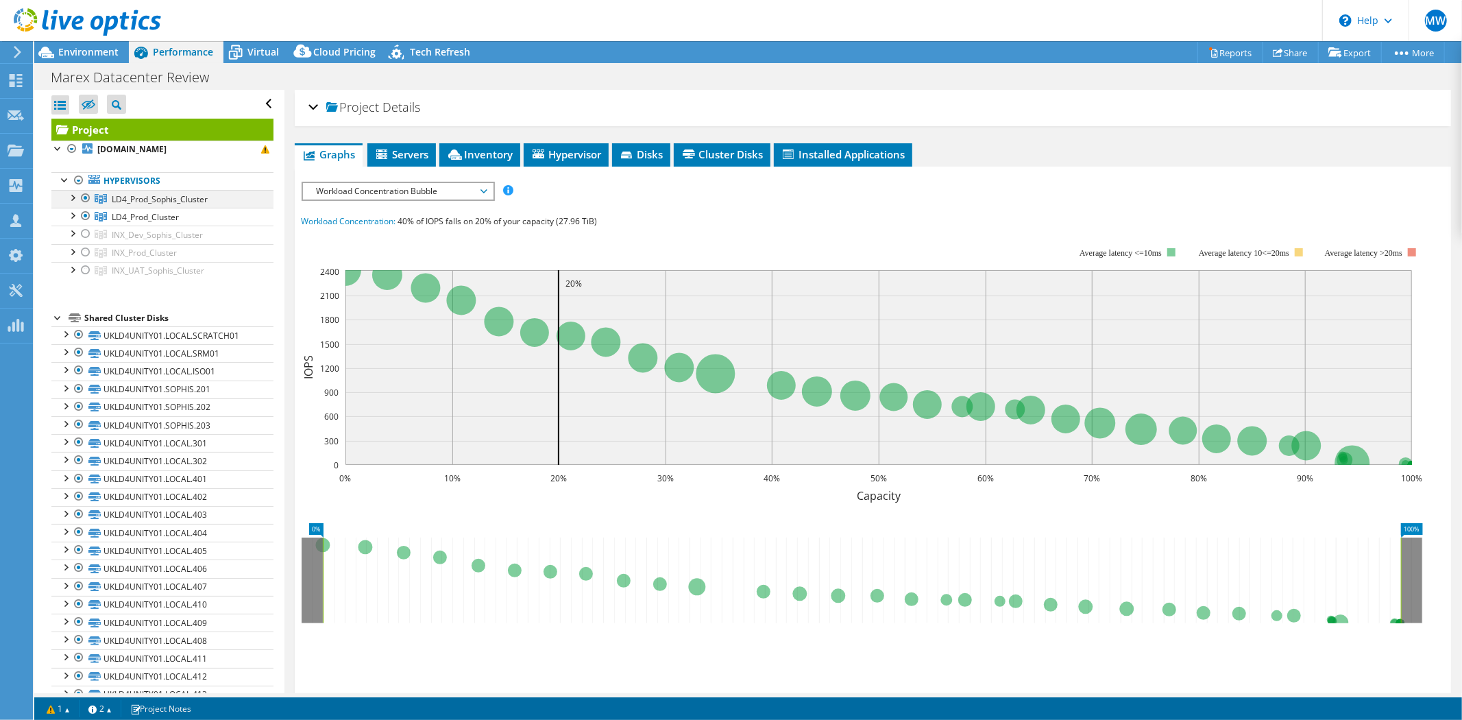
click at [85, 197] on div at bounding box center [86, 198] width 14 height 16
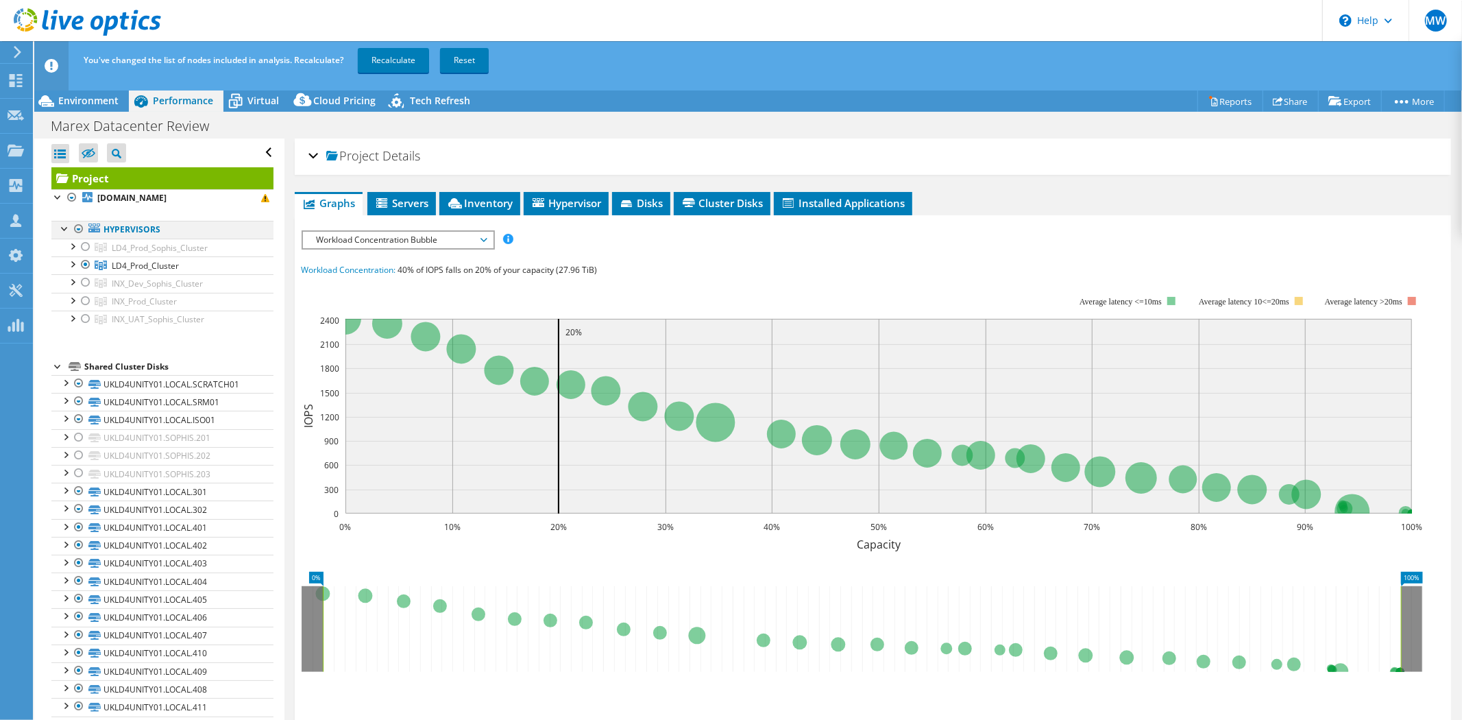
click at [84, 217] on ul "Hypervisors LD4_Prod_Sophis_Cluster [DOMAIN_NAME]" at bounding box center [162, 274] width 222 height 135
click at [85, 266] on div at bounding box center [86, 264] width 14 height 16
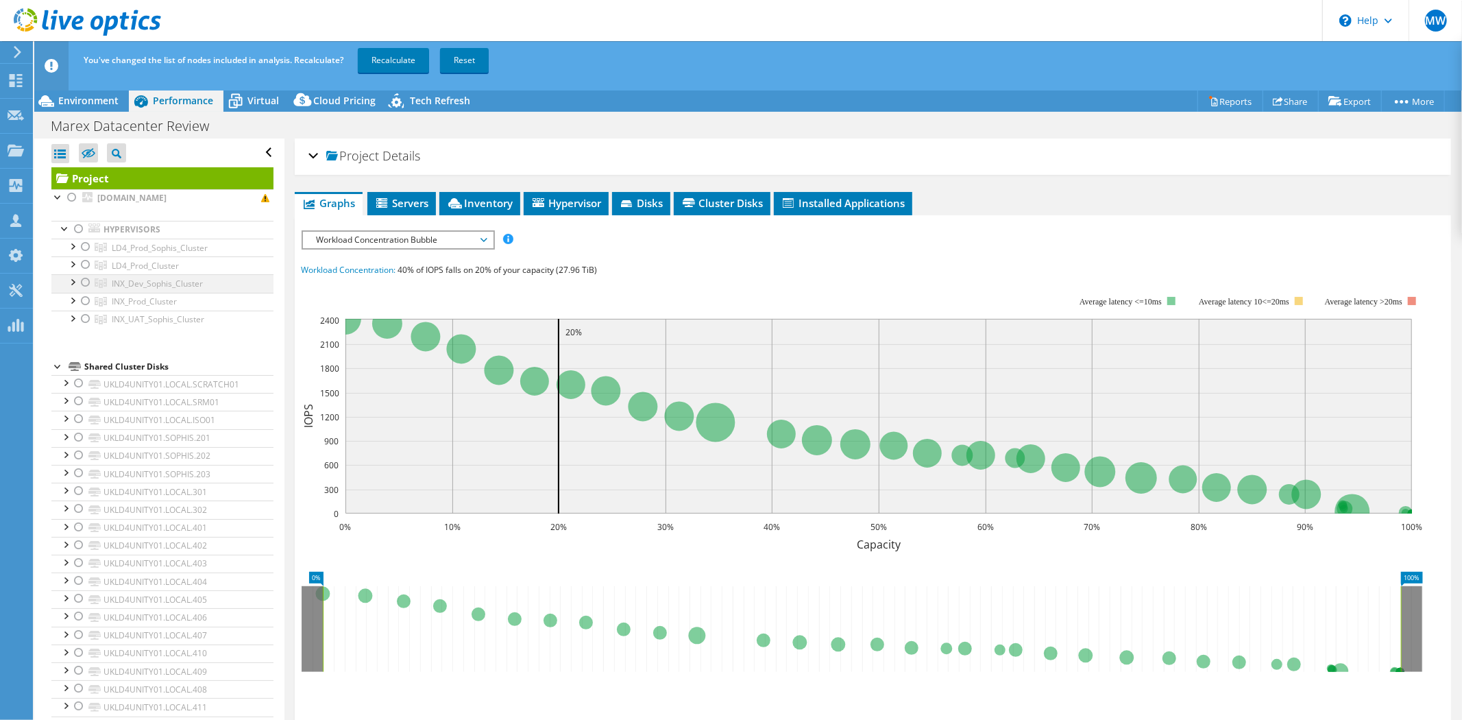
click at [89, 278] on div at bounding box center [86, 282] width 14 height 16
click at [89, 295] on div at bounding box center [86, 301] width 14 height 16
click at [89, 310] on link "INX_Prod_Cluster" at bounding box center [162, 302] width 222 height 18
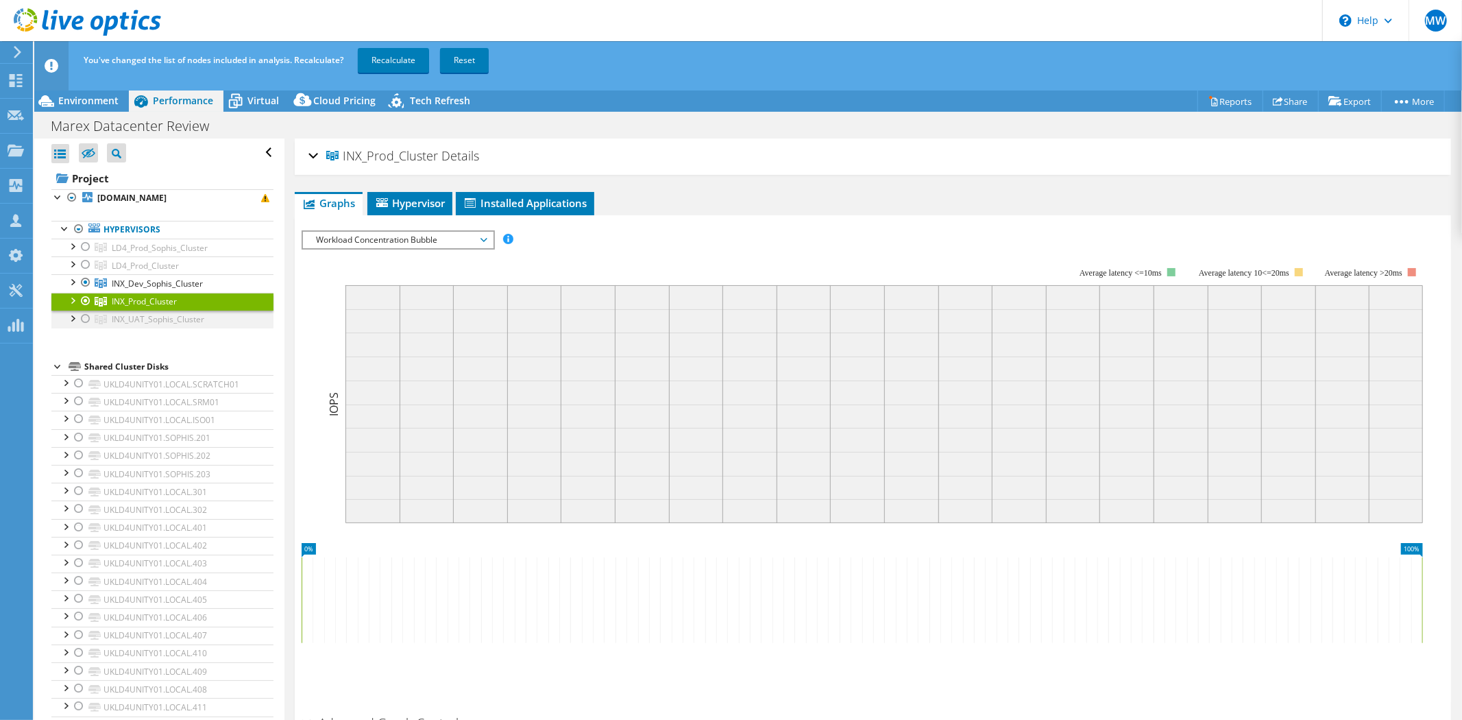
click at [86, 319] on div at bounding box center [86, 318] width 14 height 16
click at [393, 56] on link "Recalculate" at bounding box center [393, 60] width 71 height 25
